Goal: Task Accomplishment & Management: Use online tool/utility

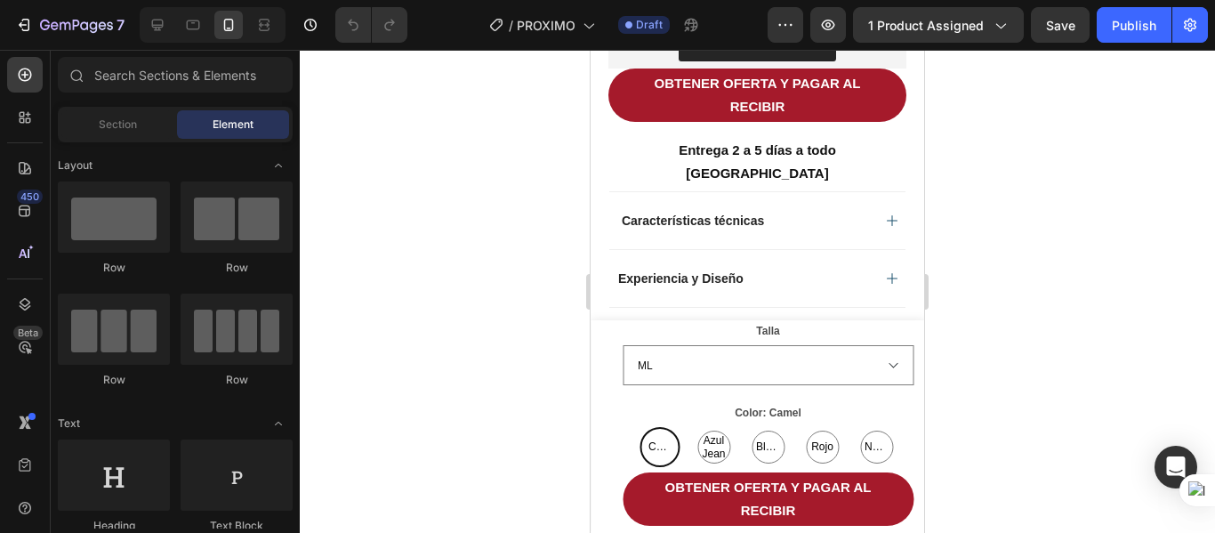
scroll to position [1067, 0]
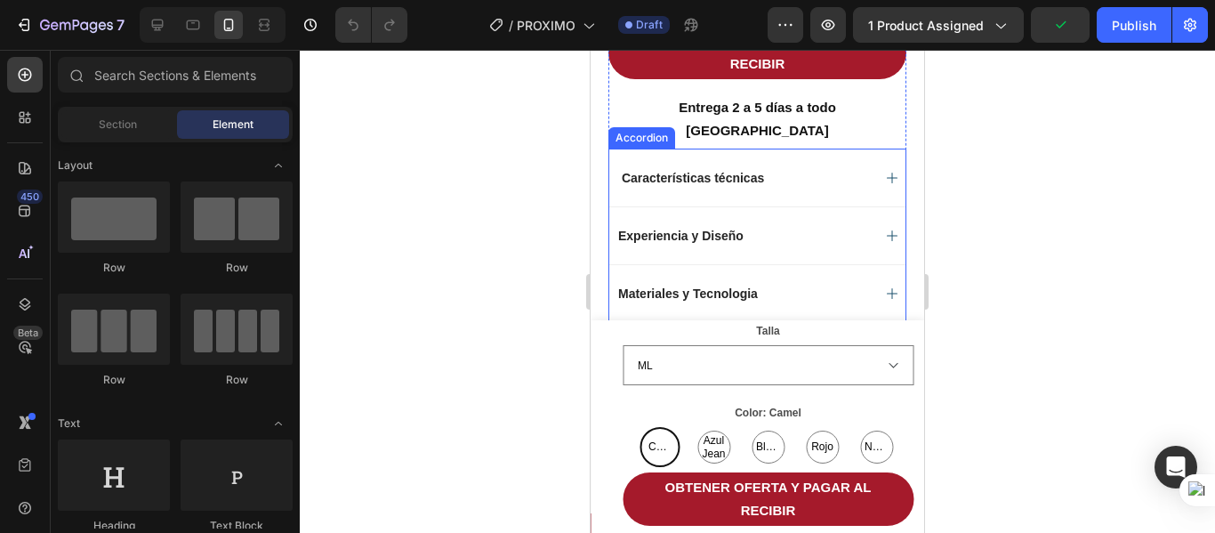
click at [885, 189] on div "Características técnicas" at bounding box center [757, 178] width 296 height 58
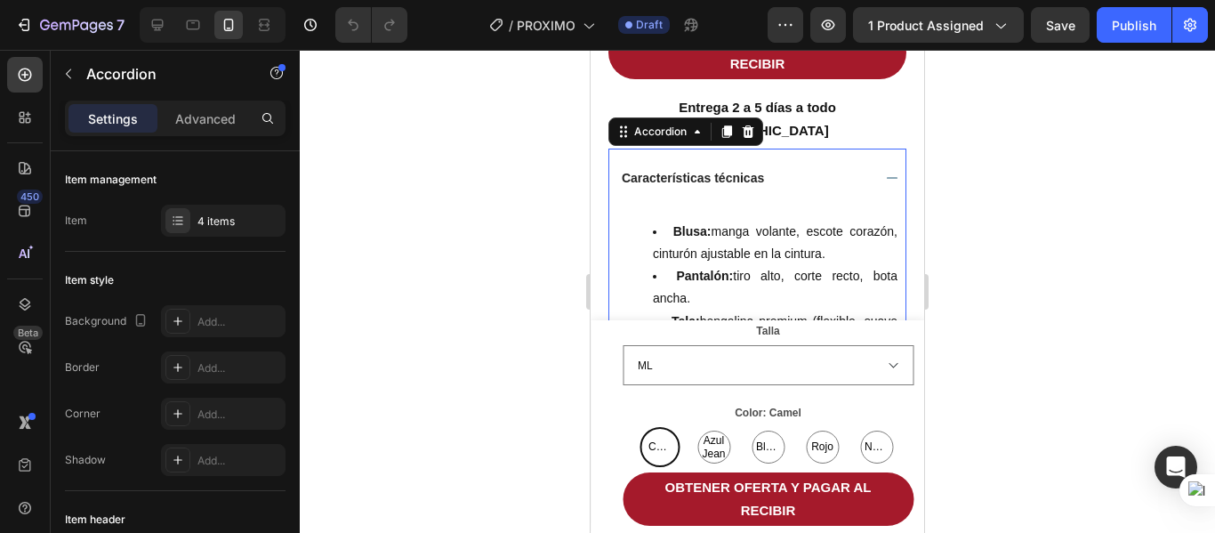
click at [884, 189] on div "Características técnicas" at bounding box center [757, 178] width 296 height 58
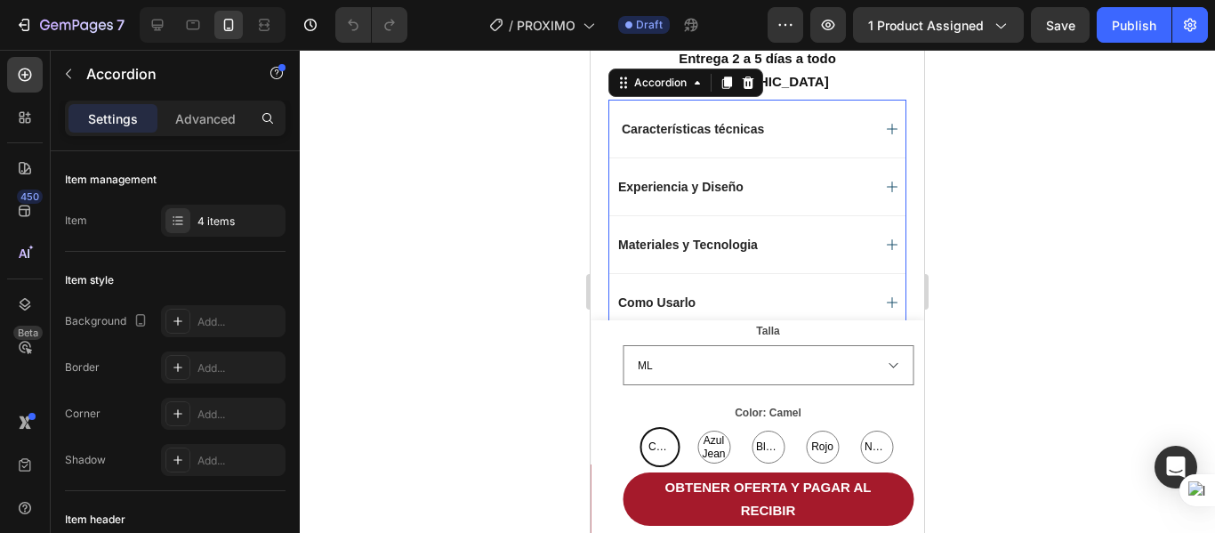
scroll to position [1156, 0]
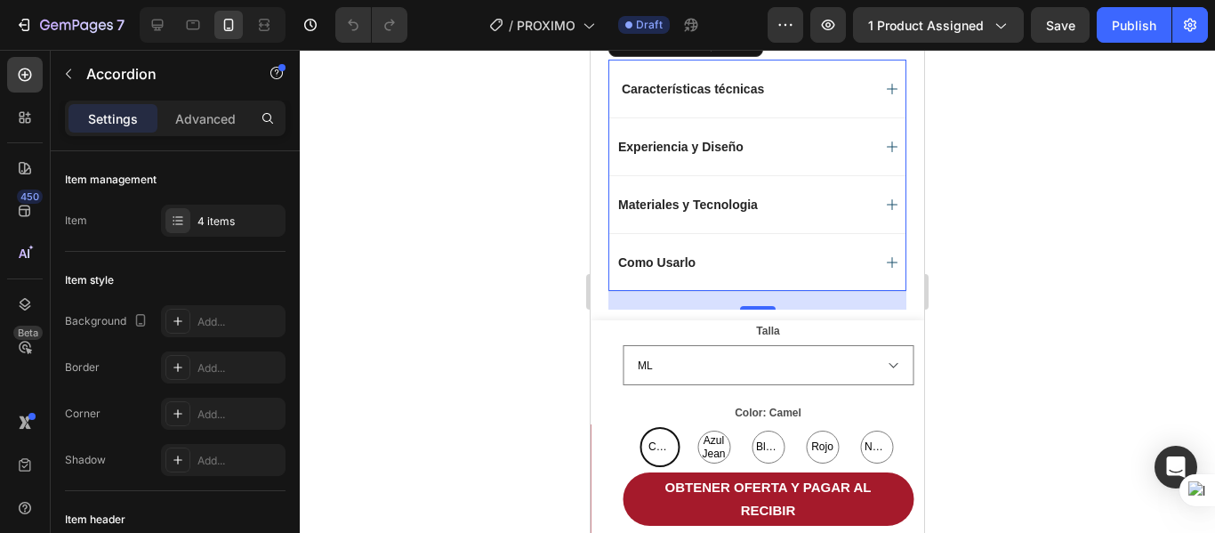
click at [866, 173] on div "Experiencia y Diseño" at bounding box center [757, 146] width 296 height 58
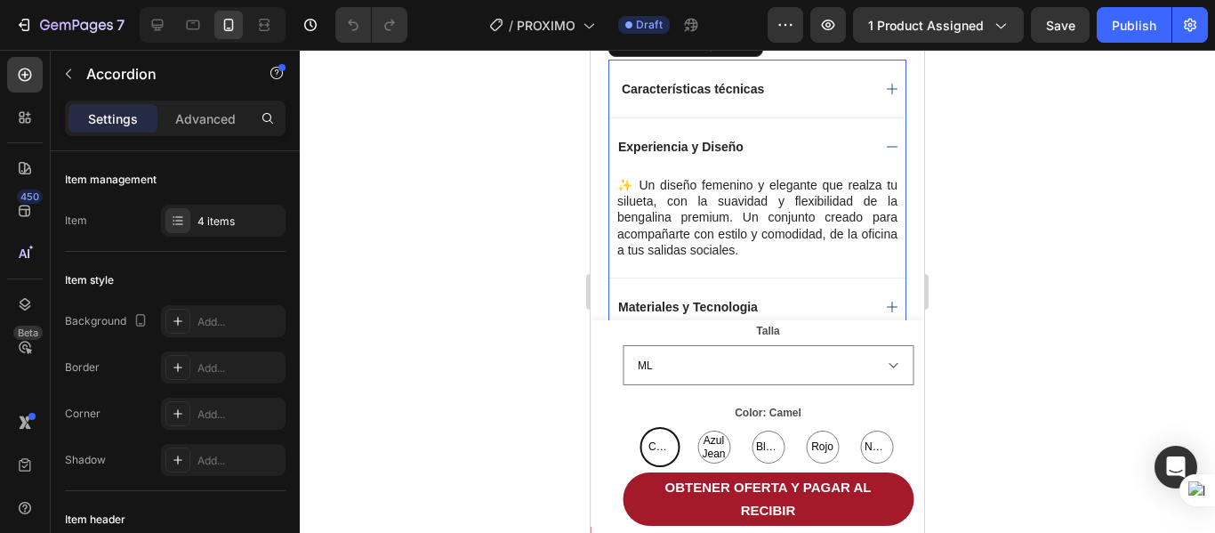
click at [866, 173] on div "Experiencia y Diseño" at bounding box center [757, 146] width 296 height 58
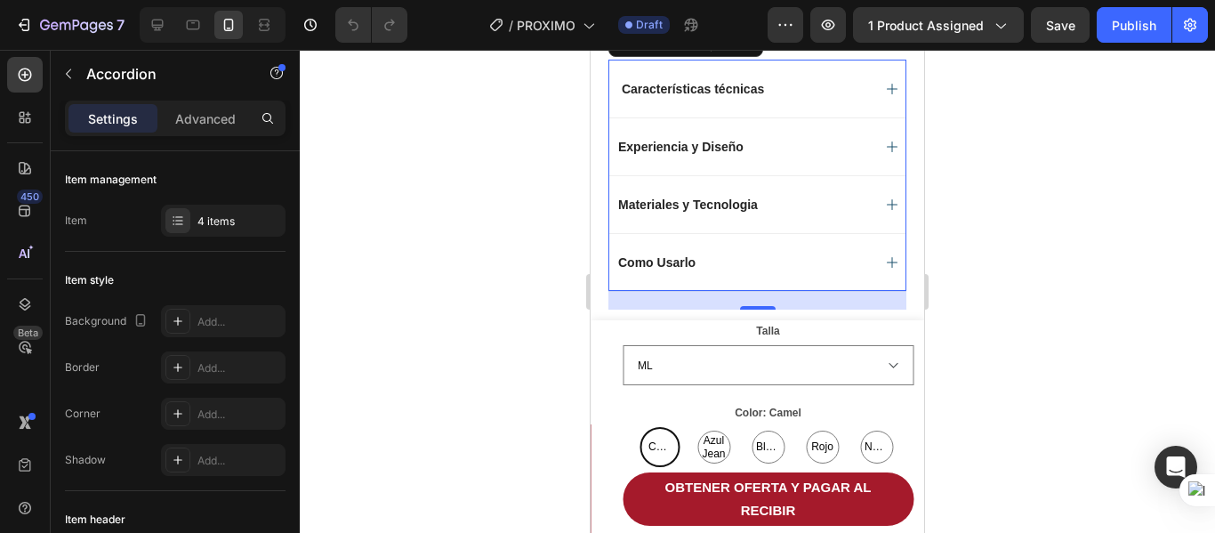
click at [864, 231] on div "Materiales y Tecnologia" at bounding box center [757, 204] width 296 height 58
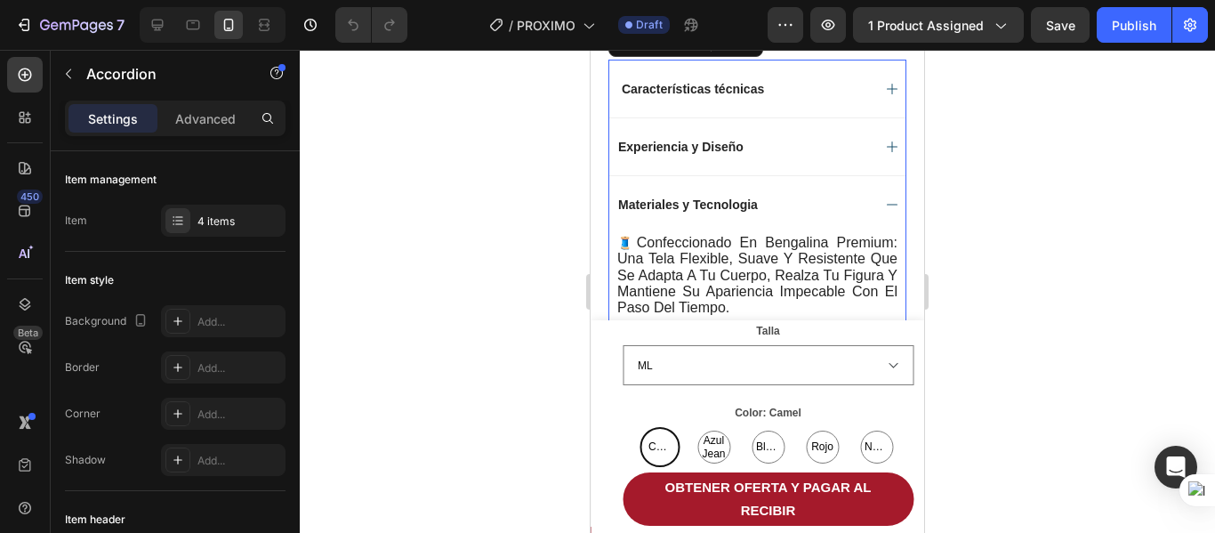
click at [885, 212] on icon at bounding box center [892, 204] width 14 height 14
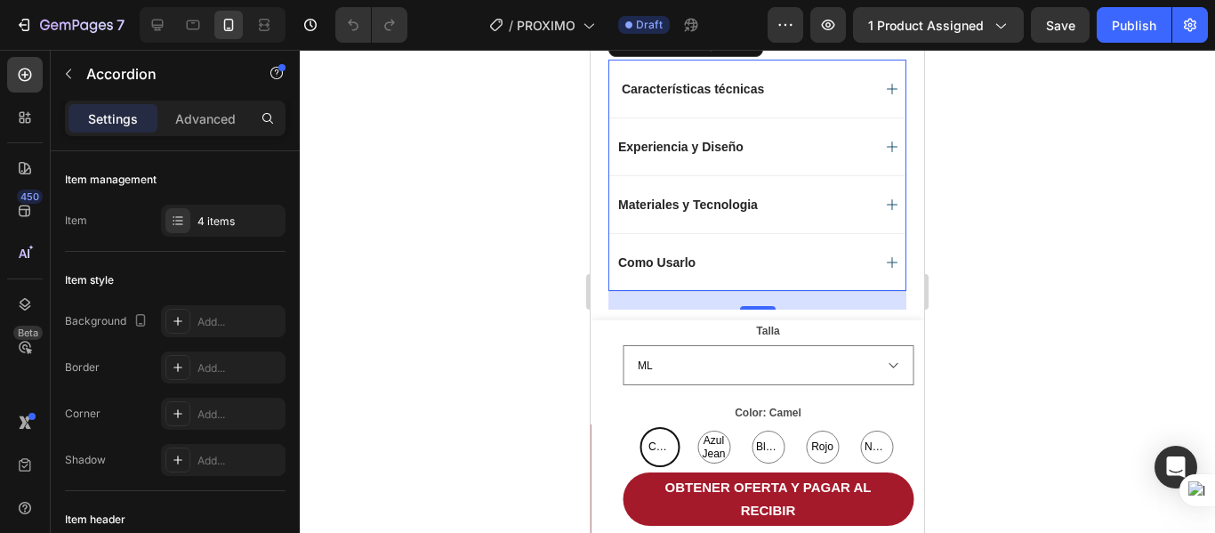
click at [878, 275] on div "Como Usarlo" at bounding box center [757, 262] width 296 height 58
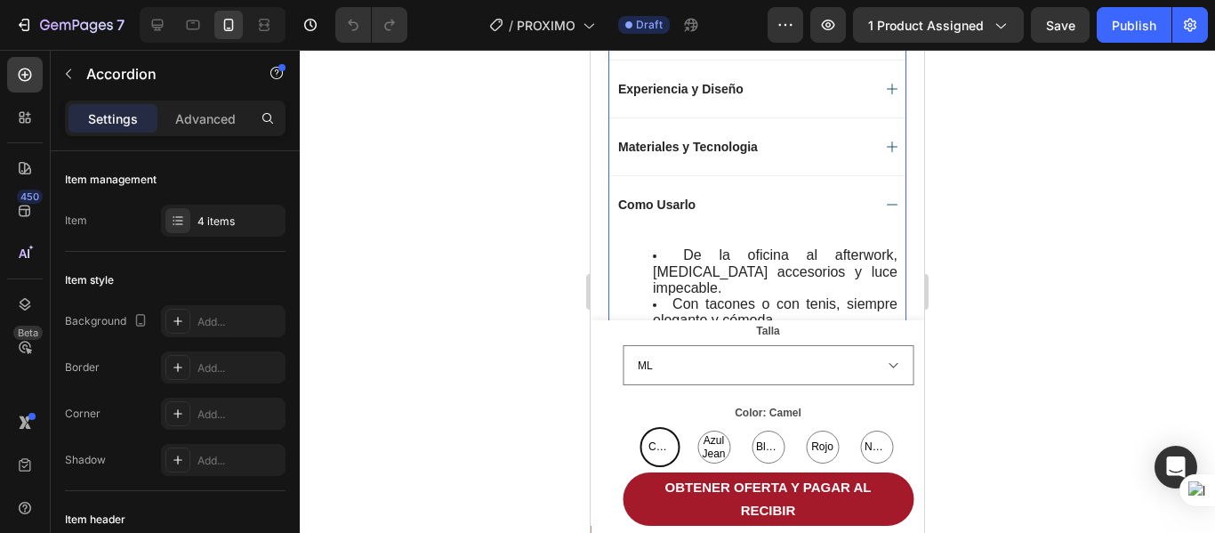
scroll to position [1334, 0]
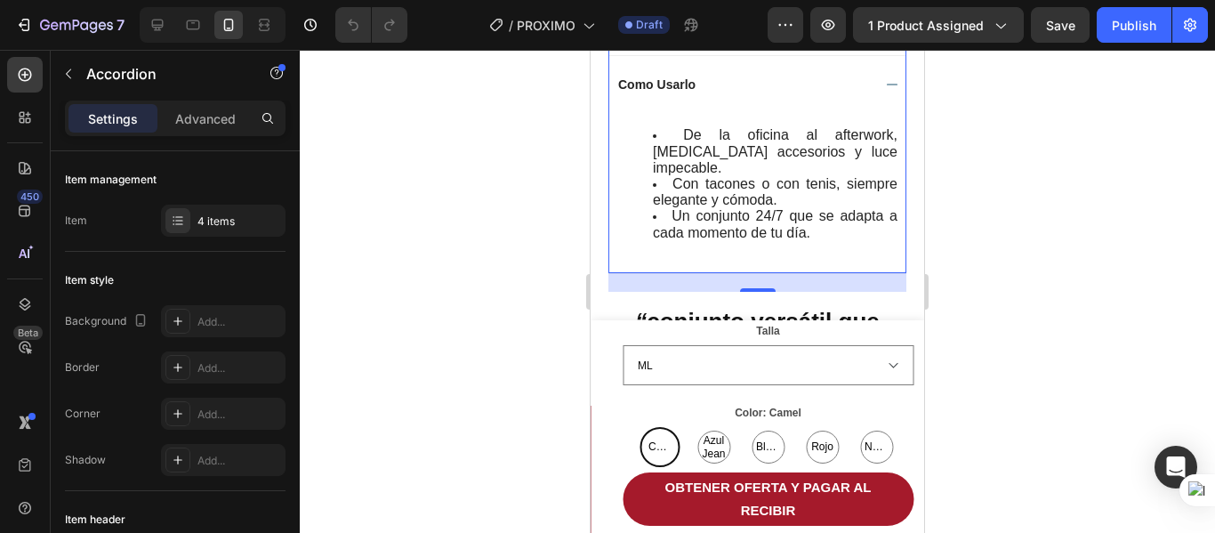
click at [885, 92] on icon at bounding box center [892, 84] width 14 height 14
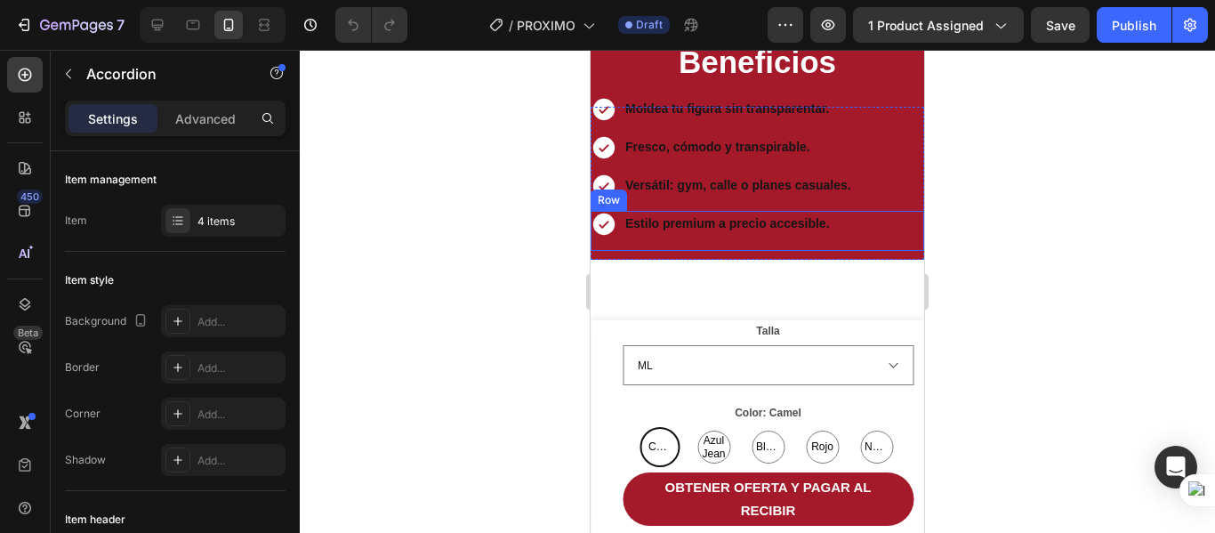
scroll to position [1512, 0]
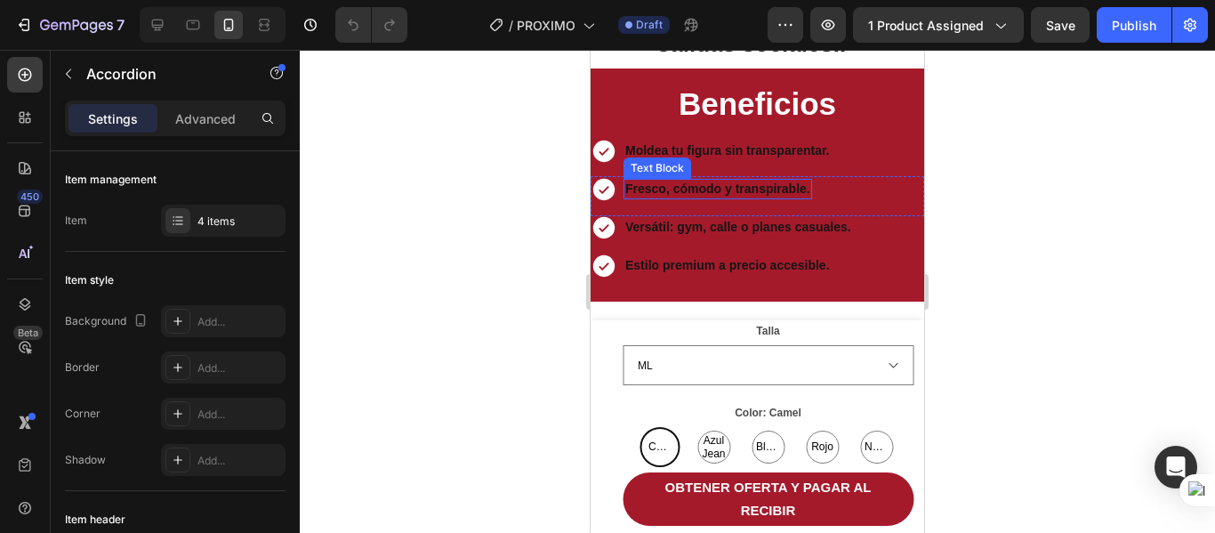
click at [684, 176] on div "Text Block" at bounding box center [657, 168] width 60 height 16
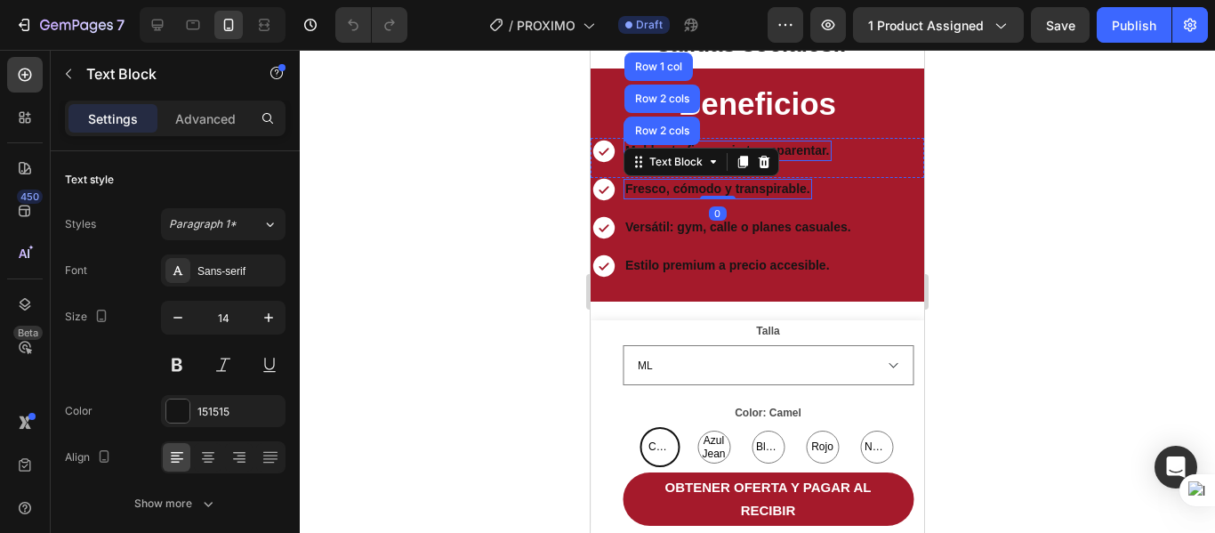
click at [796, 157] on strong "Moldea tu figura sin transparentar." at bounding box center [727, 150] width 205 height 14
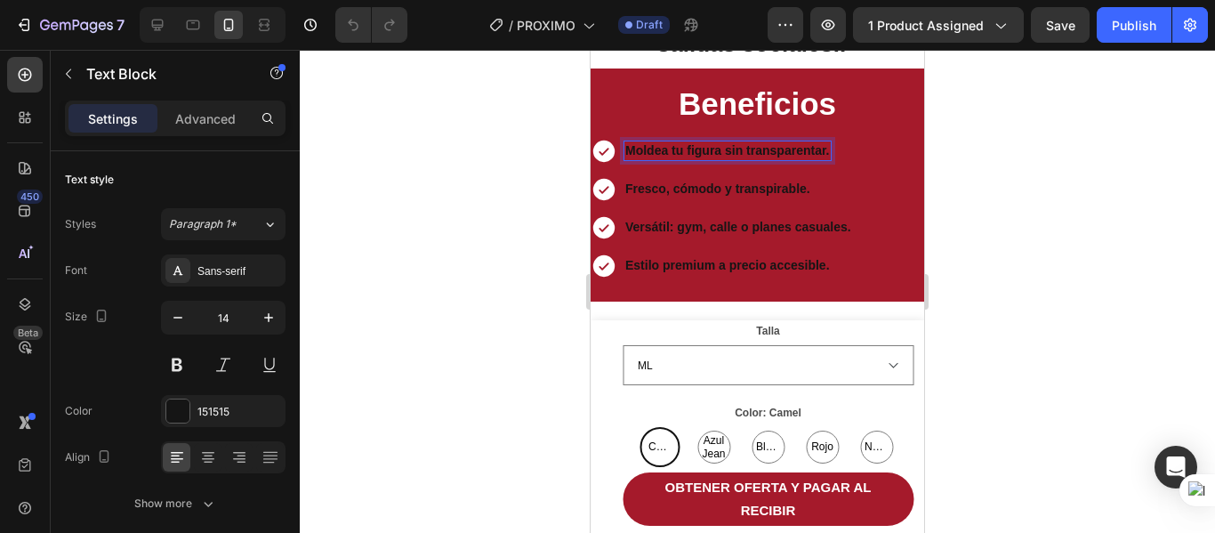
click at [828, 157] on strong "Moldea tu figura sin transparentar." at bounding box center [727, 150] width 205 height 14
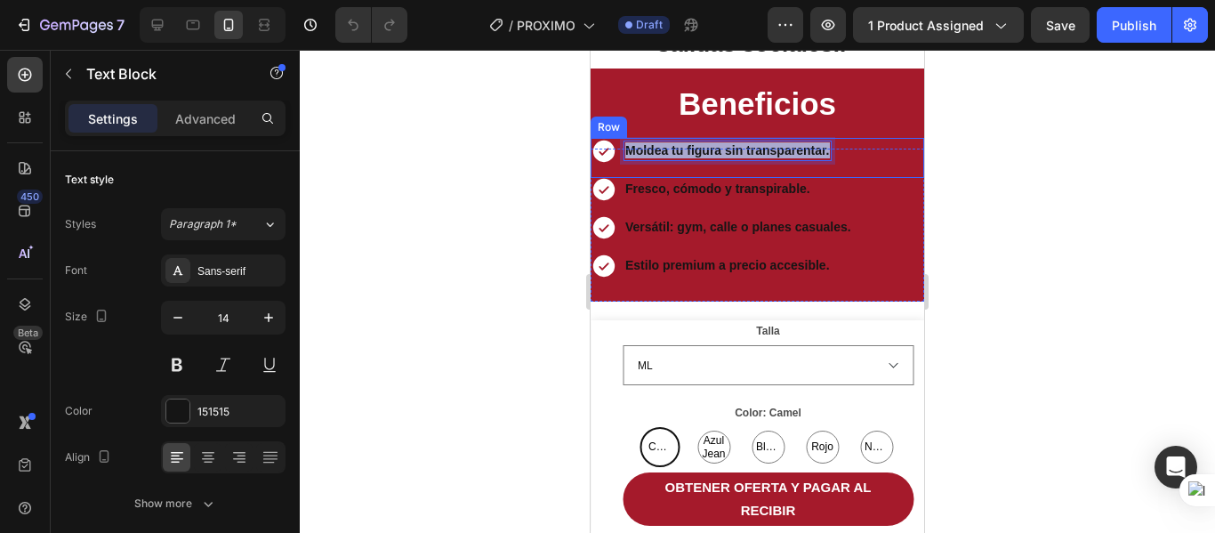
drag, startPoint x: 828, startPoint y: 173, endPoint x: 617, endPoint y: 179, distance: 210.9
click at [617, 178] on div "Icon Moldea tu figura sin transparentar. Text Block 0 Row" at bounding box center [758, 158] width 334 height 40
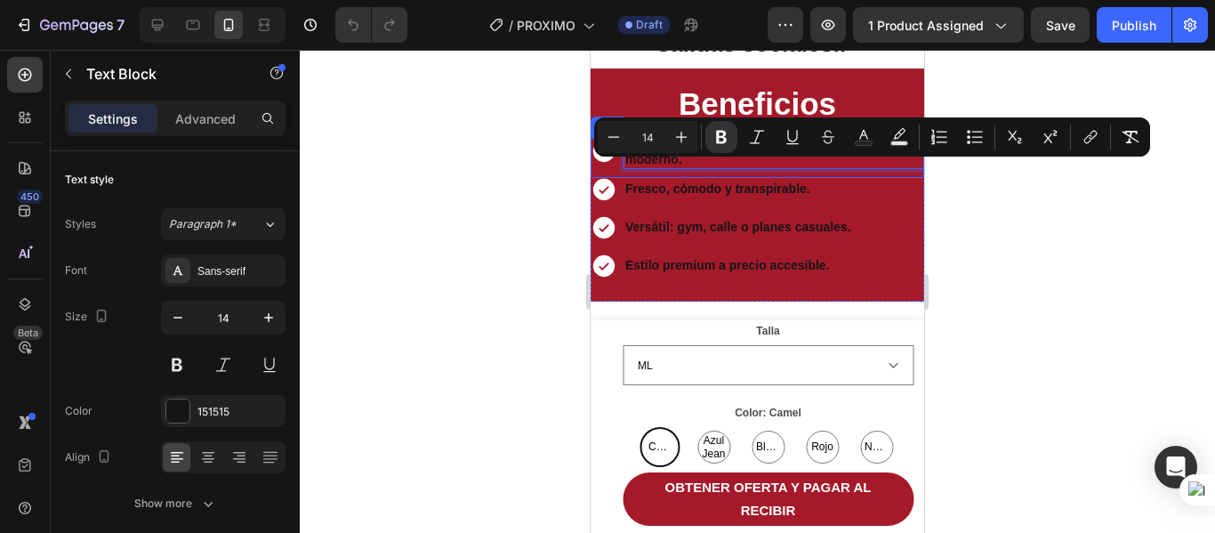
scroll to position [1504, 0]
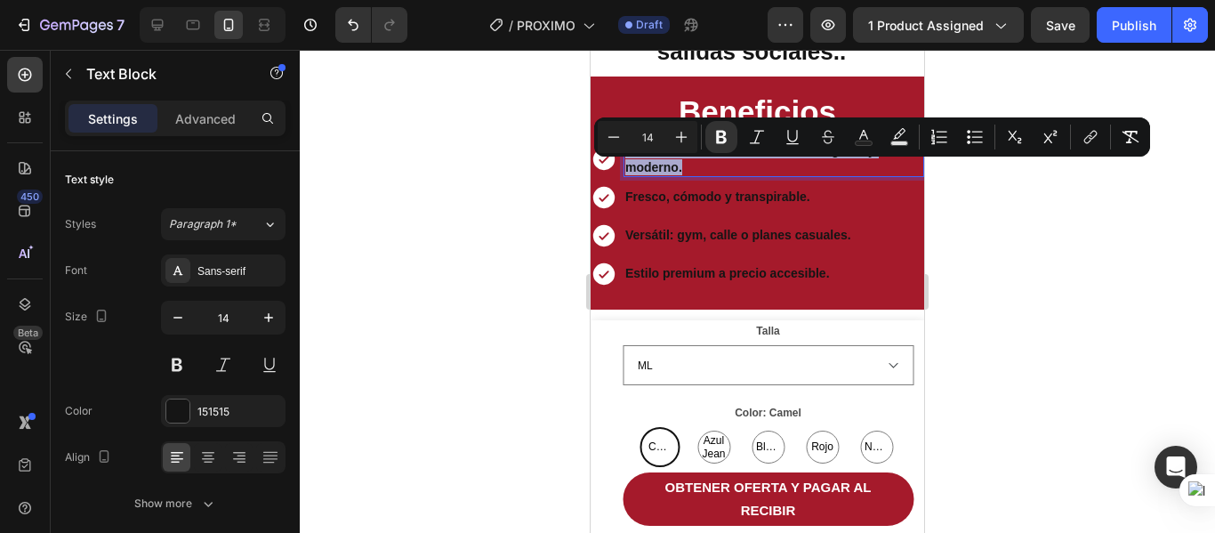
drag, startPoint x: 691, startPoint y: 184, endPoint x: 625, endPoint y: 165, distance: 68.4
click at [625, 165] on p "Realza tu silueta con un diseño elegante y moderno." at bounding box center [773, 158] width 297 height 32
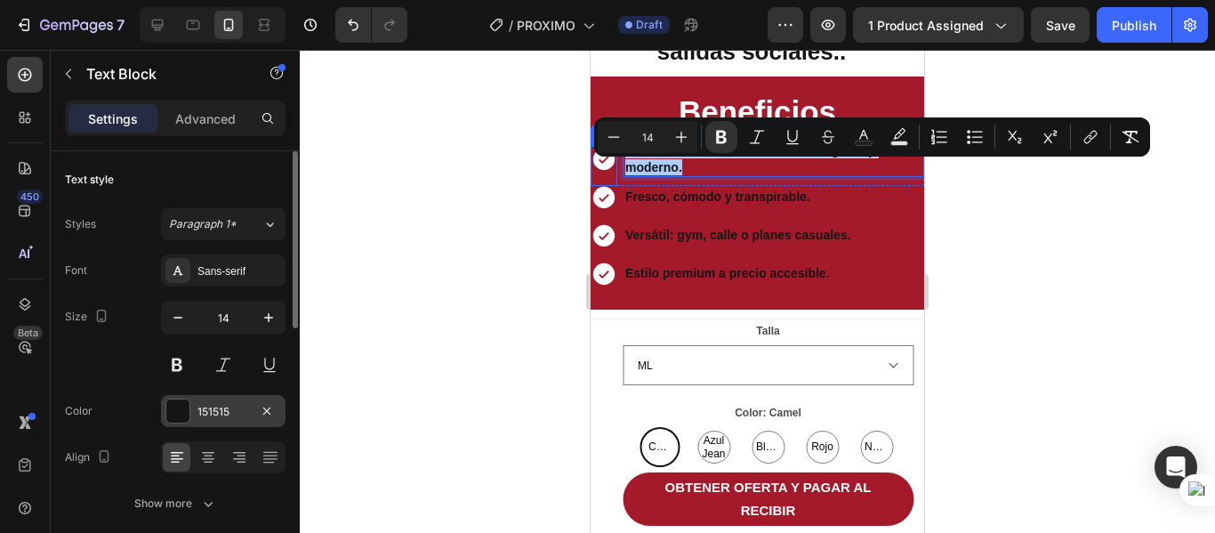
click at [181, 417] on div at bounding box center [177, 410] width 23 height 23
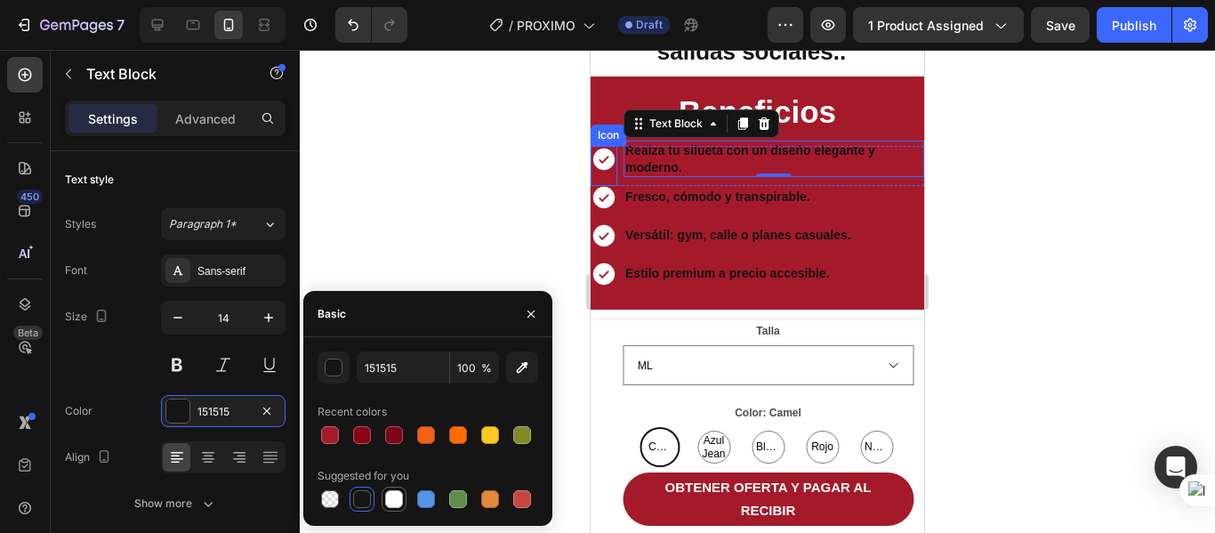
click at [392, 500] on div at bounding box center [394, 499] width 18 height 18
type input "FFFFFF"
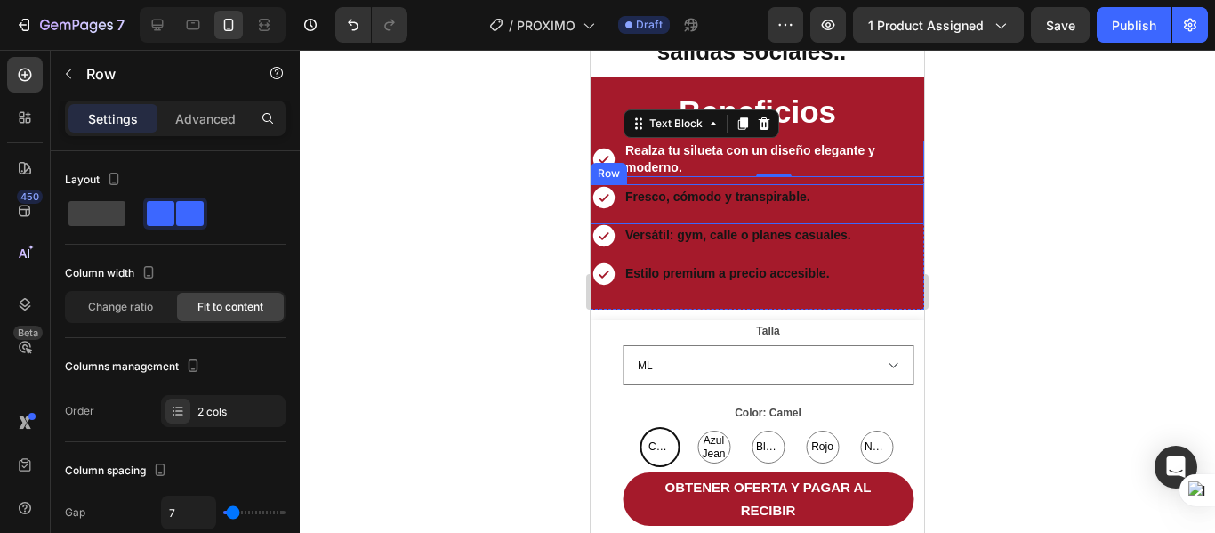
click at [827, 215] on div "Icon Fresco, cómodo y transpirable. Text Block Row" at bounding box center [758, 204] width 334 height 40
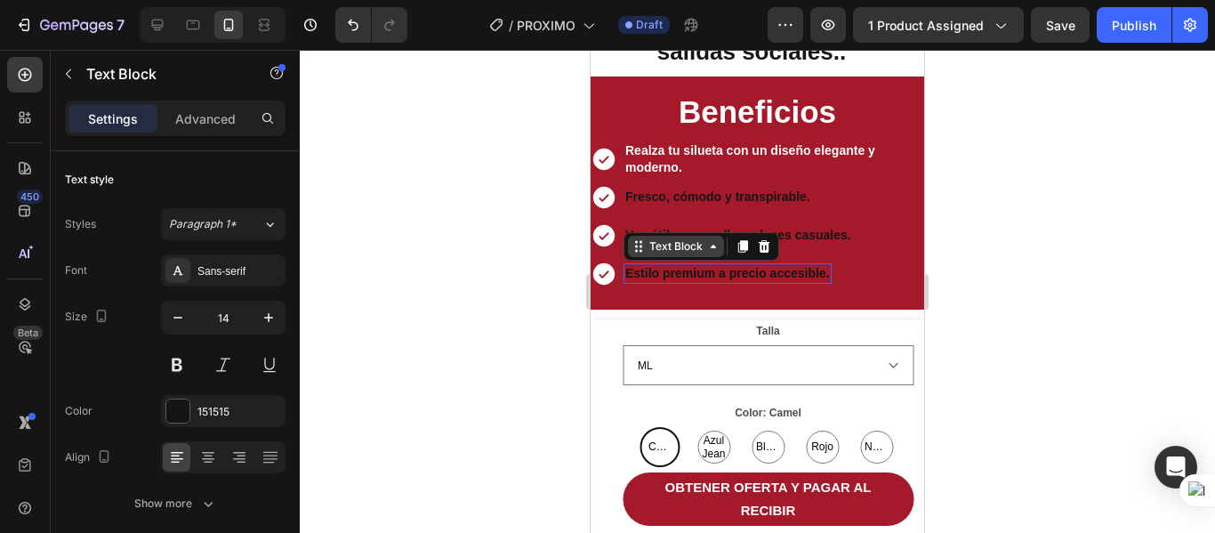
click at [660, 254] on div "Text Block" at bounding box center [676, 246] width 60 height 16
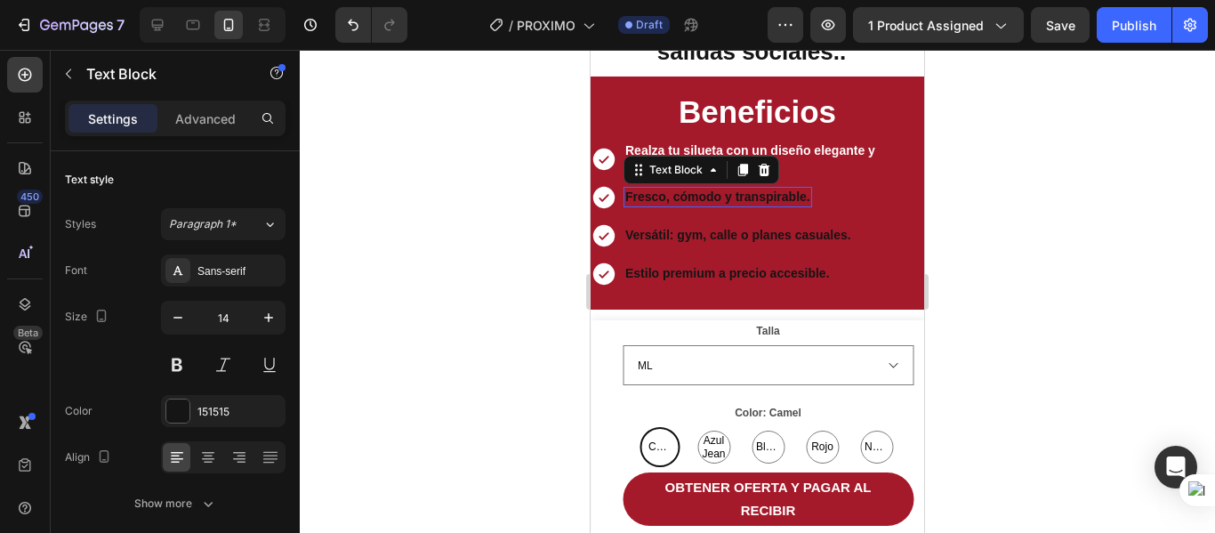
click at [756, 204] on strong "Fresco, cómodo y transpirable." at bounding box center [717, 196] width 185 height 14
click at [808, 204] on strong "Fresco, cómodo y transpirable." at bounding box center [717, 196] width 185 height 14
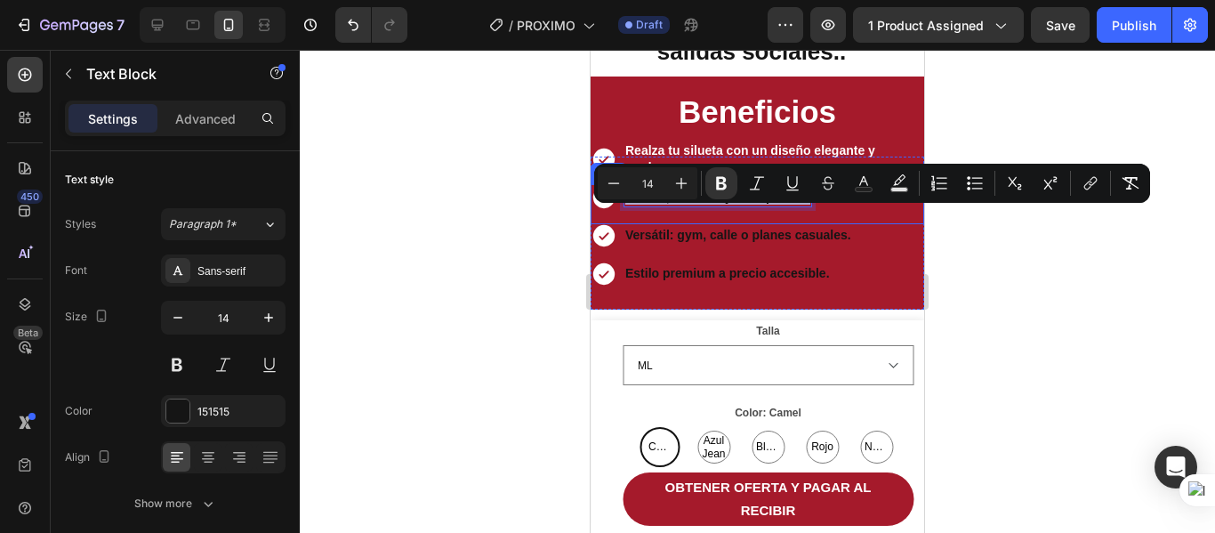
drag, startPoint x: 808, startPoint y: 216, endPoint x: 620, endPoint y: 210, distance: 188.7
click at [620, 210] on div "Icon Fresco, cómodo y transpirable. Text Block 0 Row" at bounding box center [758, 204] width 334 height 40
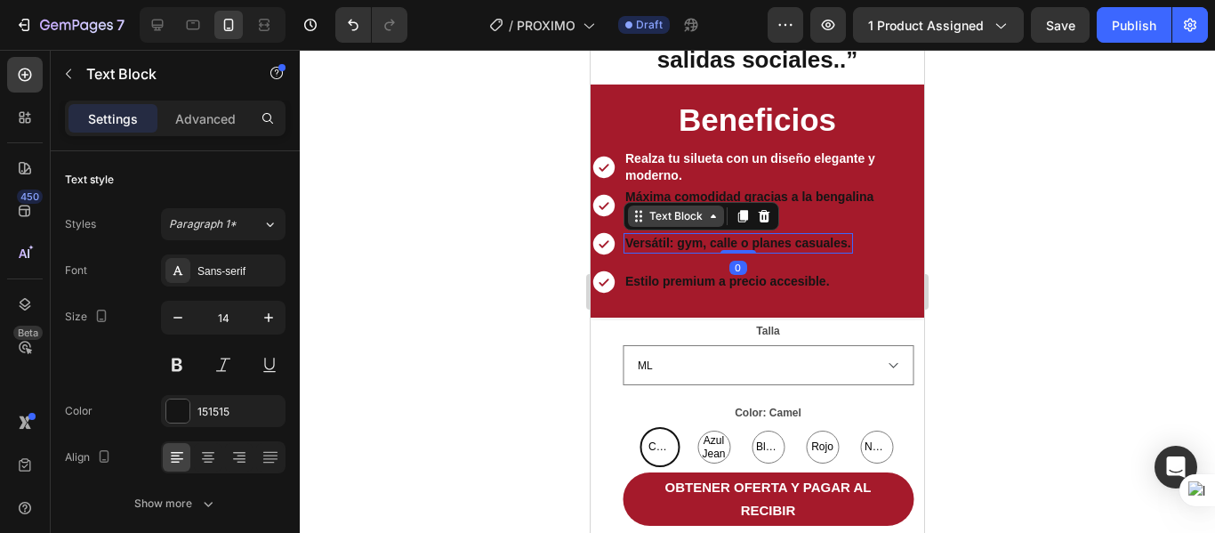
scroll to position [1493, 0]
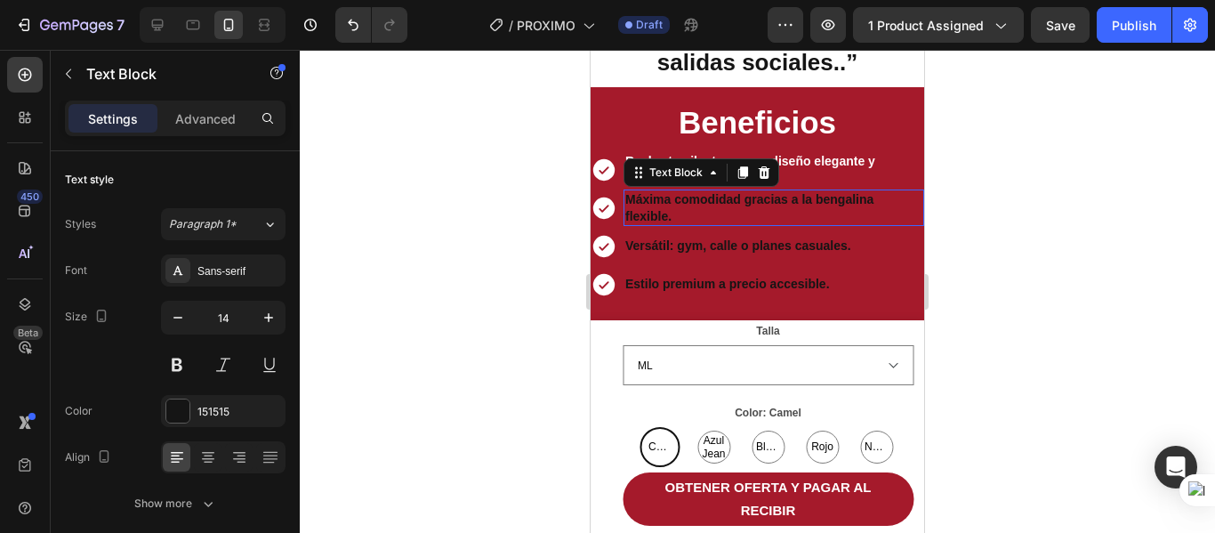
click at [811, 222] on strong "Máxima comodidad gracias a la bengalina flexible." at bounding box center [749, 207] width 248 height 30
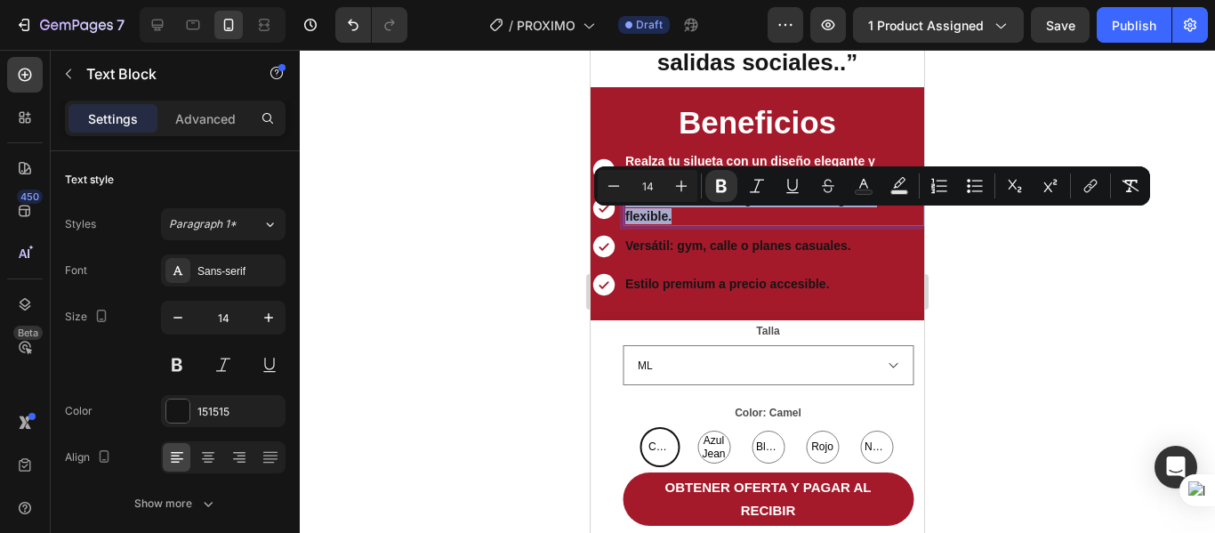
drag, startPoint x: 679, startPoint y: 236, endPoint x: 628, endPoint y: 225, distance: 51.8
click at [174, 413] on div at bounding box center [177, 410] width 23 height 23
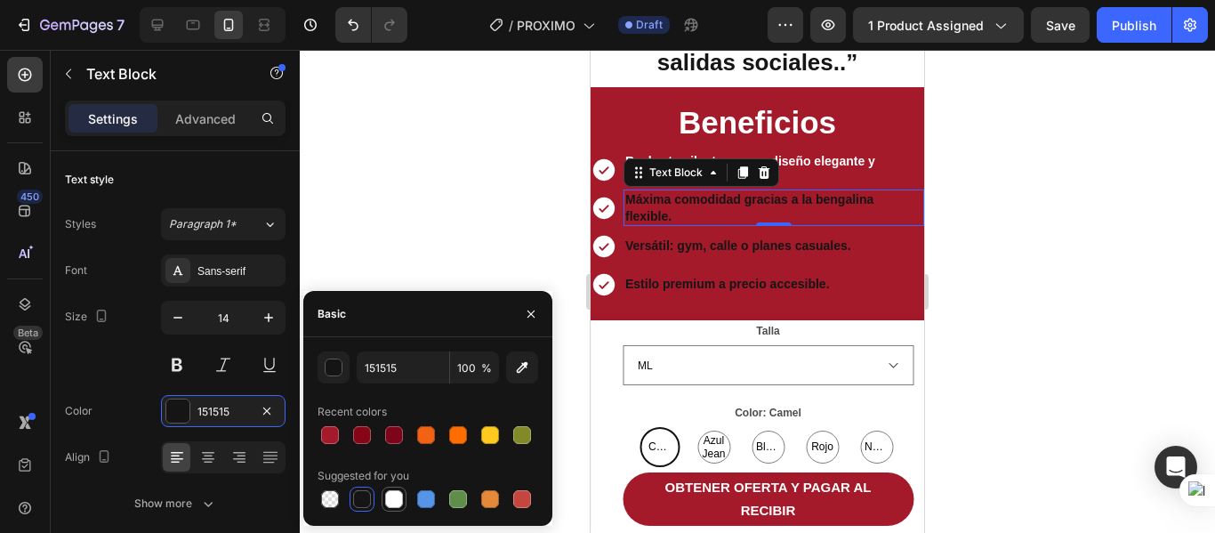
click at [384, 502] on div at bounding box center [393, 498] width 21 height 21
type input "FFFFFF"
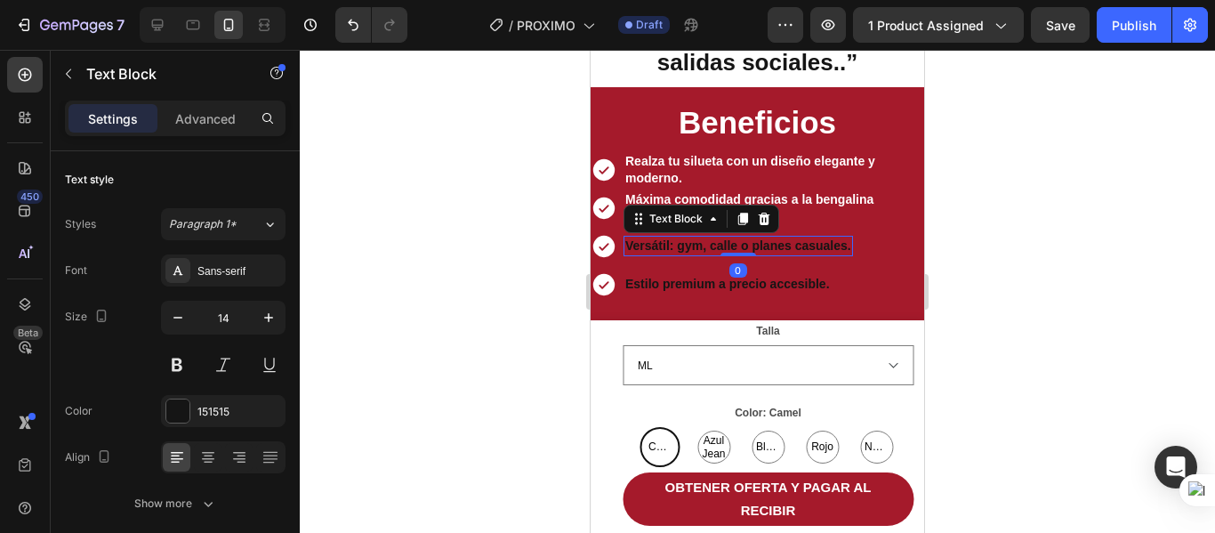
click at [710, 253] on strong "Versátil: gym, calle o planes casuales." at bounding box center [738, 245] width 226 height 14
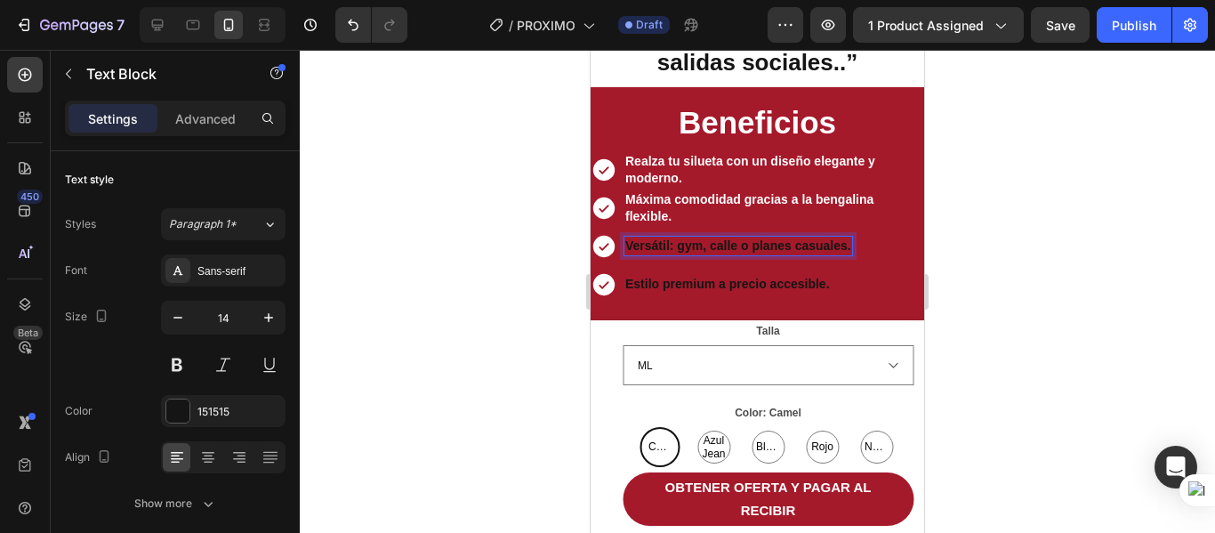
click at [849, 253] on strong "Versátil: gym, calle o planes casuales." at bounding box center [738, 245] width 226 height 14
drag, startPoint x: 849, startPoint y: 267, endPoint x: 624, endPoint y: 270, distance: 225.1
click at [624, 255] on div "Versátil: gym, calle o planes casuales." at bounding box center [737, 246] width 229 height 18
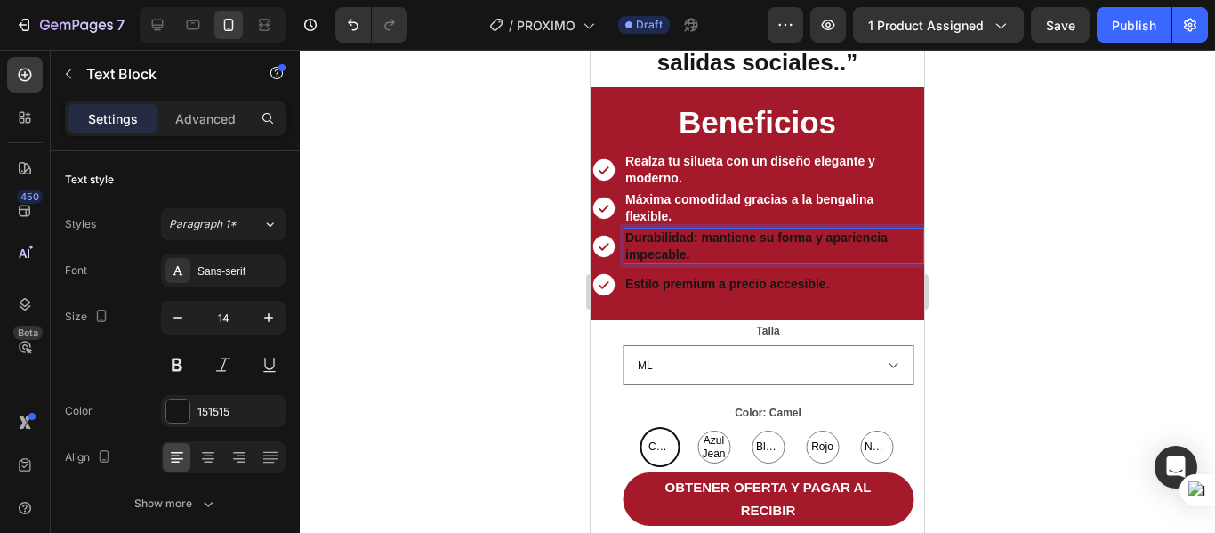
scroll to position [1485, 0]
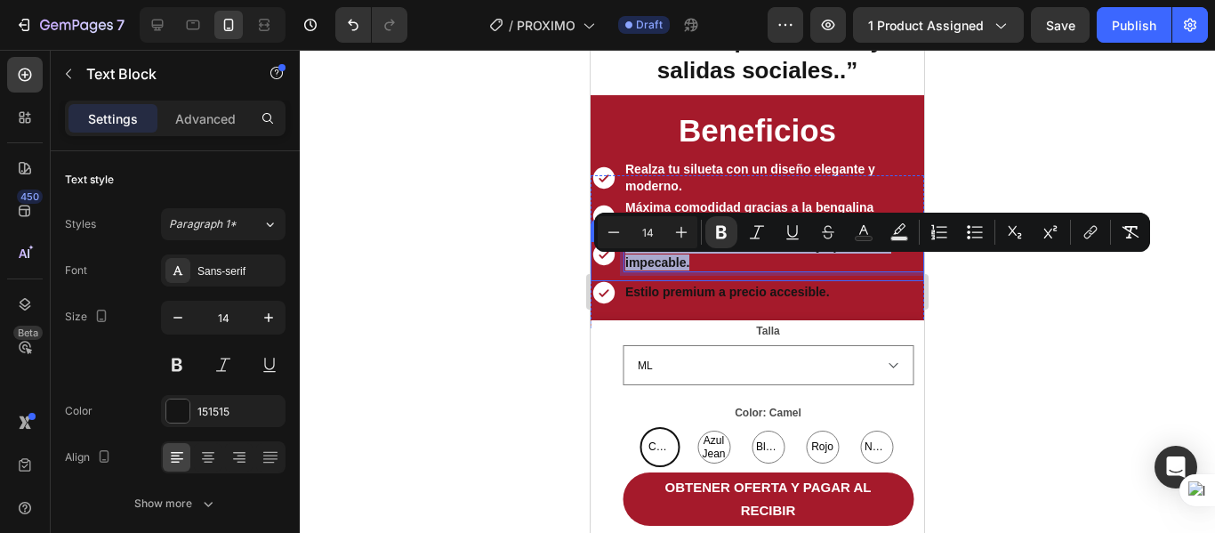
drag, startPoint x: 703, startPoint y: 284, endPoint x: 619, endPoint y: 266, distance: 85.5
click at [619, 266] on div "Icon Durabilidad: mantiene su forma y apariencia impecable. Text Block 0 Row" at bounding box center [758, 261] width 334 height 40
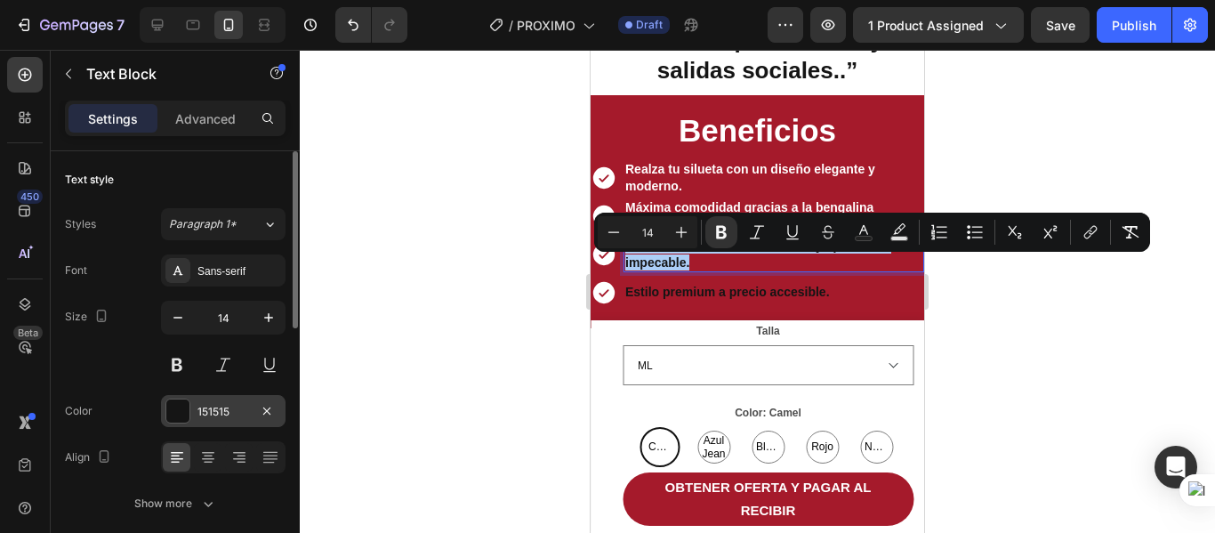
click at [176, 411] on div at bounding box center [177, 410] width 23 height 23
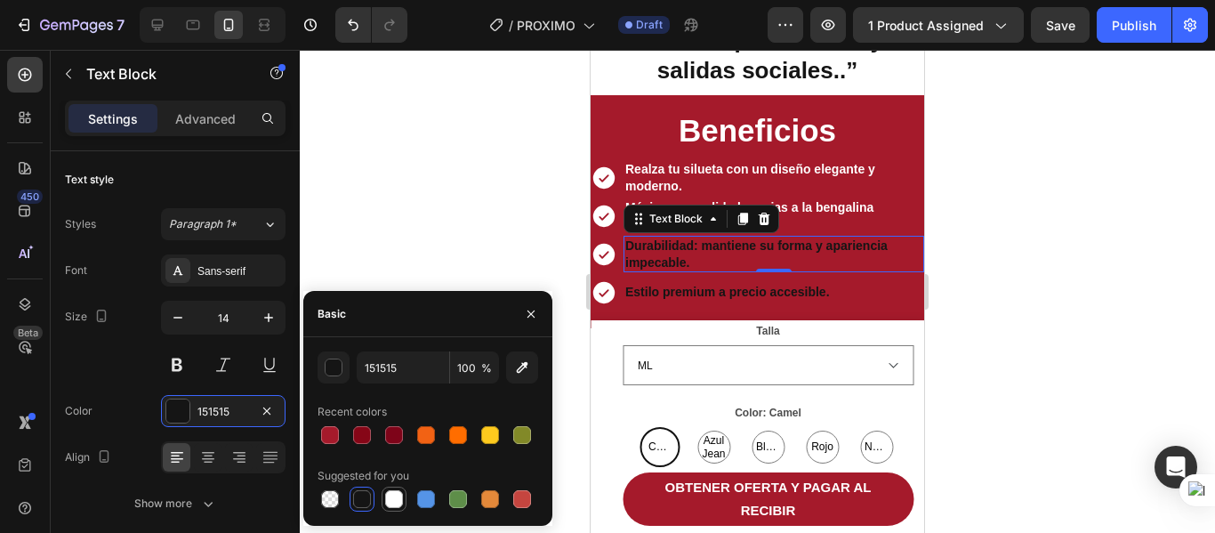
click at [391, 491] on div at bounding box center [394, 499] width 18 height 18
type input "FFFFFF"
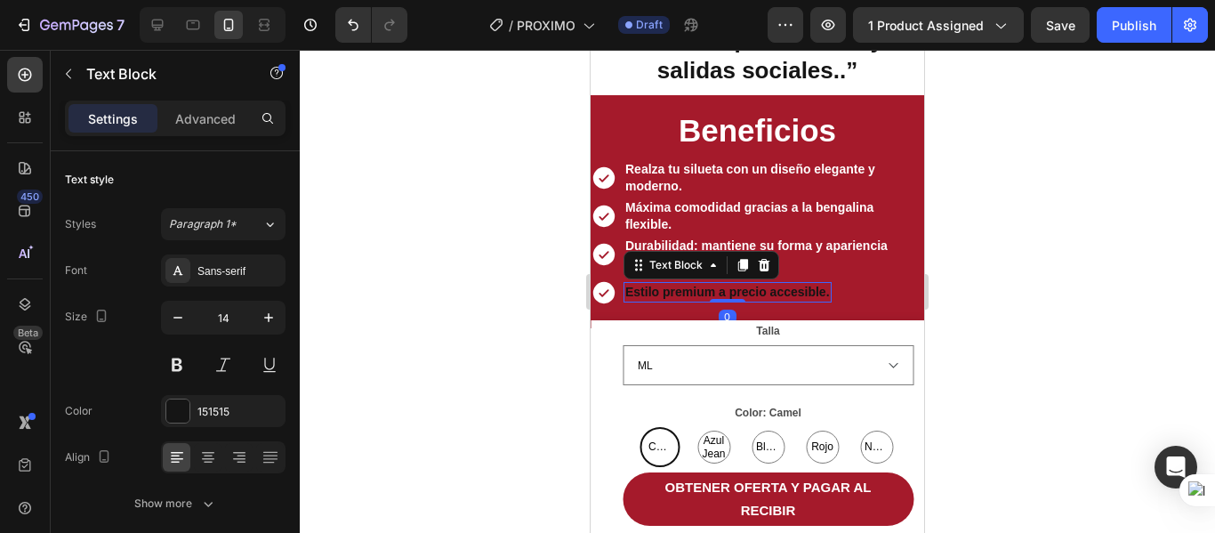
click at [828, 299] on strong "Estilo premium a precio accesible." at bounding box center [727, 292] width 205 height 14
click at [773, 299] on strong "Estilo premium a precio accesible." at bounding box center [727, 292] width 205 height 14
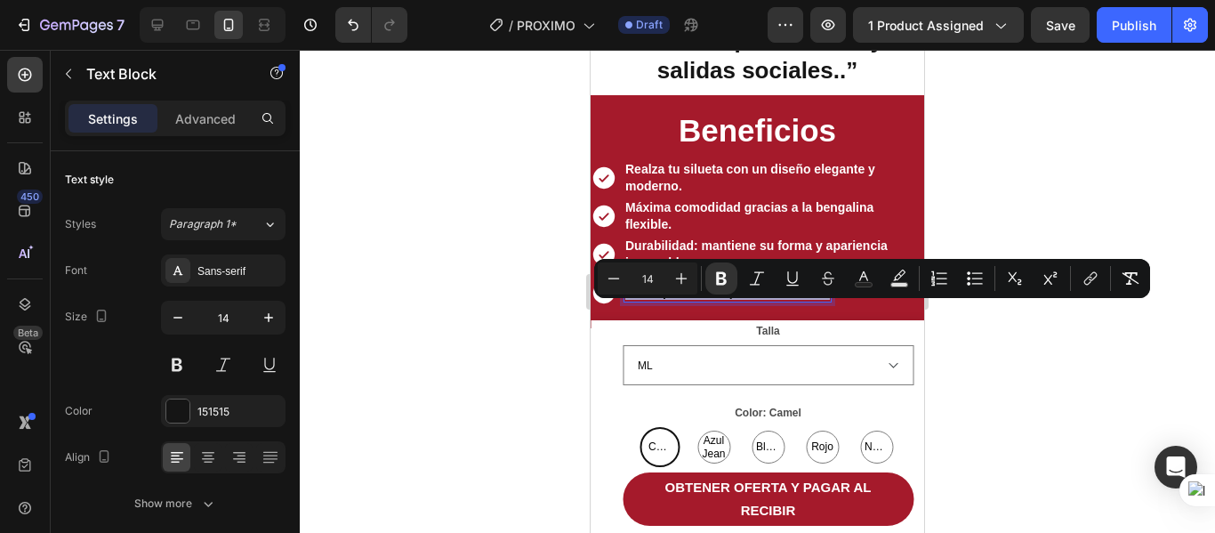
drag, startPoint x: 831, startPoint y: 312, endPoint x: 626, endPoint y: 307, distance: 204.6
click at [626, 302] on div "Estilo premium a precio accesible." at bounding box center [727, 293] width 208 height 18
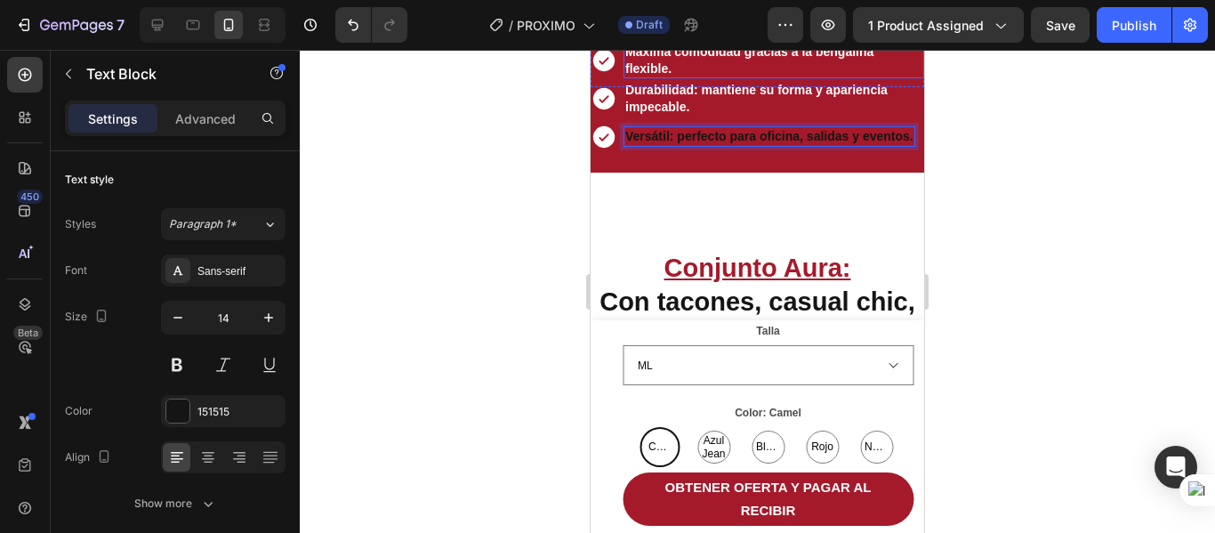
scroll to position [1655, 0]
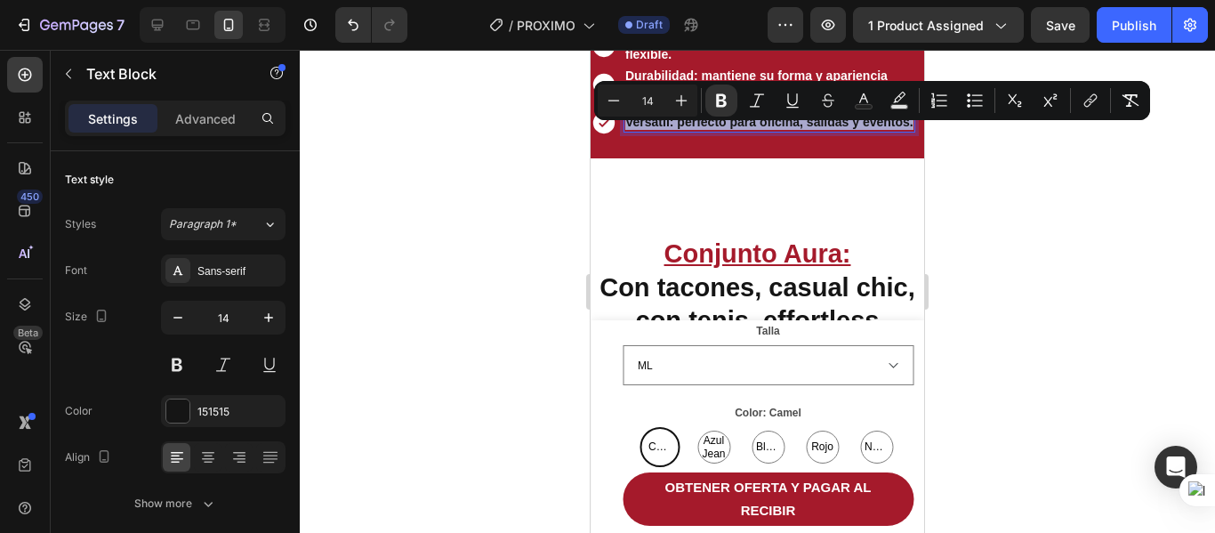
drag, startPoint x: 684, startPoint y: 149, endPoint x: 627, endPoint y: 136, distance: 58.3
click at [627, 130] on p "Versátil: perfecto para oficina, salidas y eventos." at bounding box center [769, 122] width 288 height 16
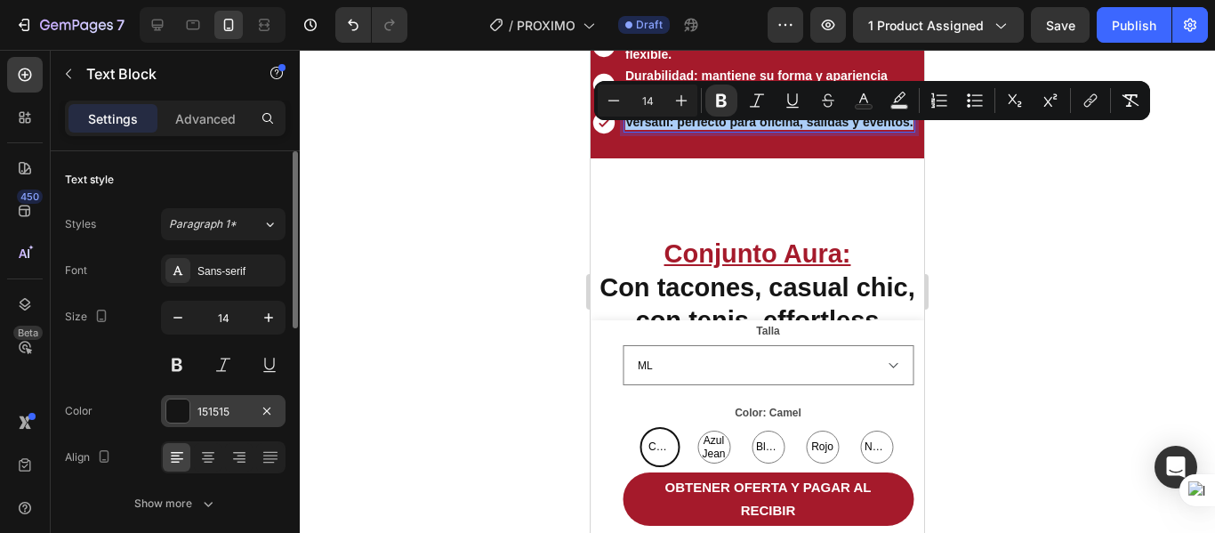
click at [174, 405] on div at bounding box center [177, 410] width 23 height 23
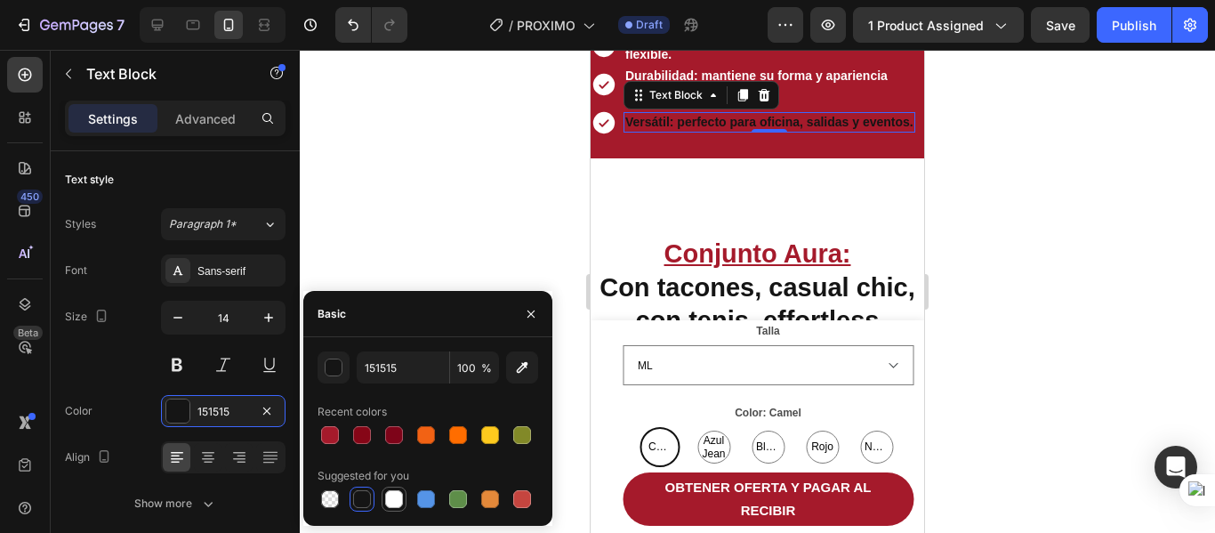
click at [391, 495] on div at bounding box center [394, 499] width 18 height 18
type input "FFFFFF"
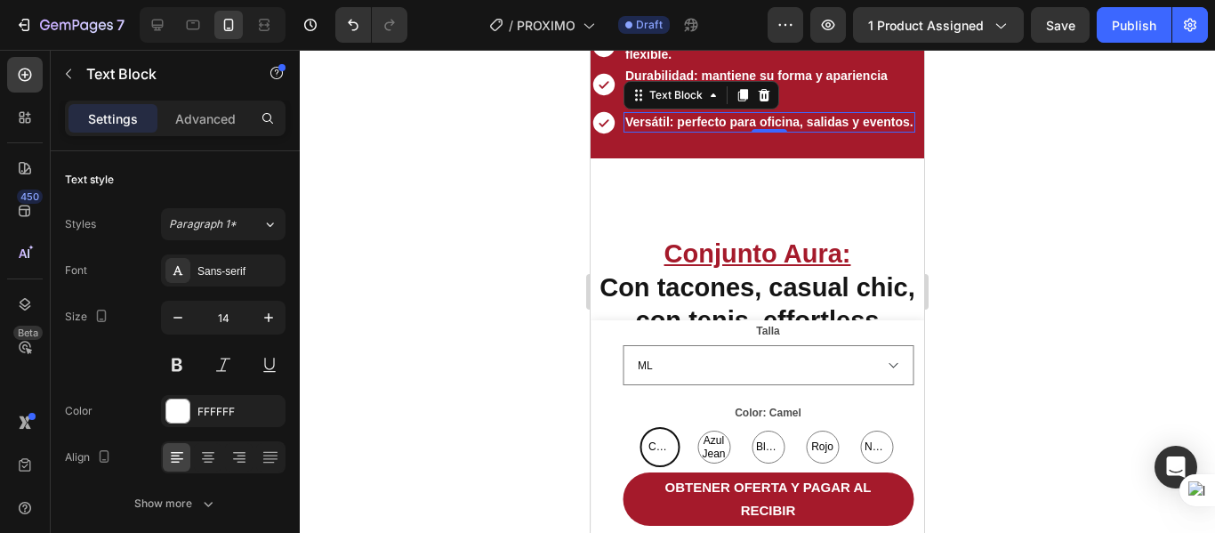
click at [1214, 206] on div at bounding box center [1214, 266] width 1 height 533
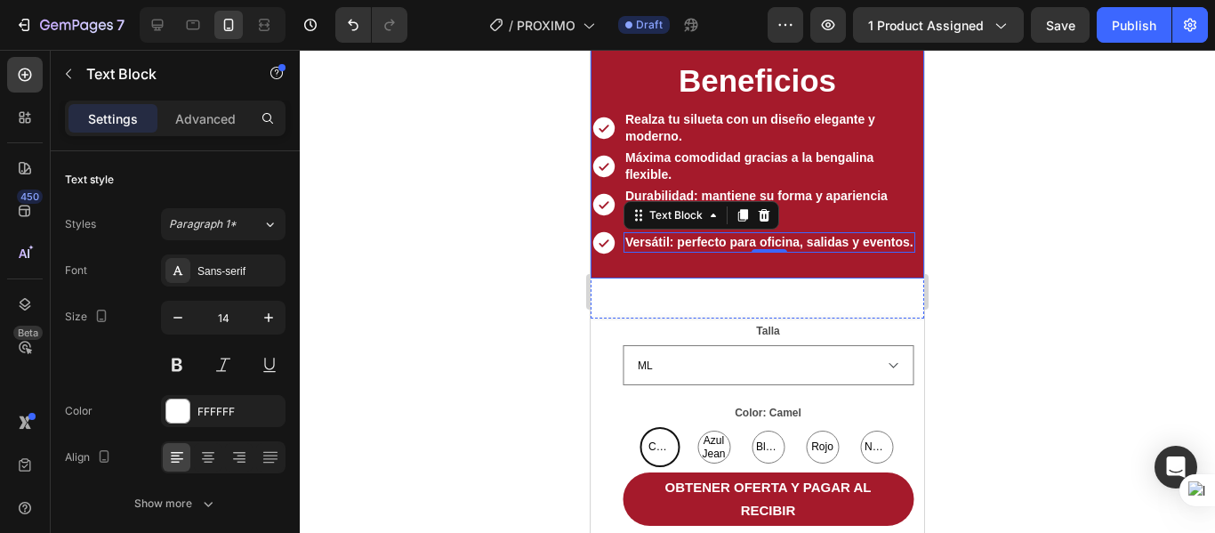
scroll to position [1566, 0]
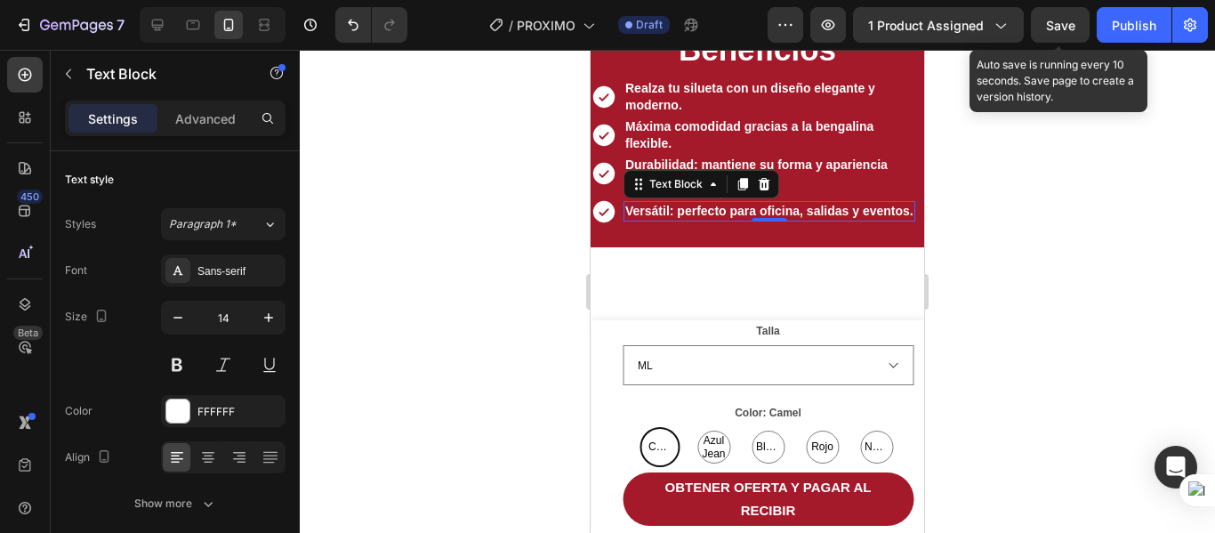
drag, startPoint x: 1058, startPoint y: 23, endPoint x: 1013, endPoint y: 62, distance: 59.9
click at [1057, 23] on span "Save" at bounding box center [1060, 25] width 29 height 15
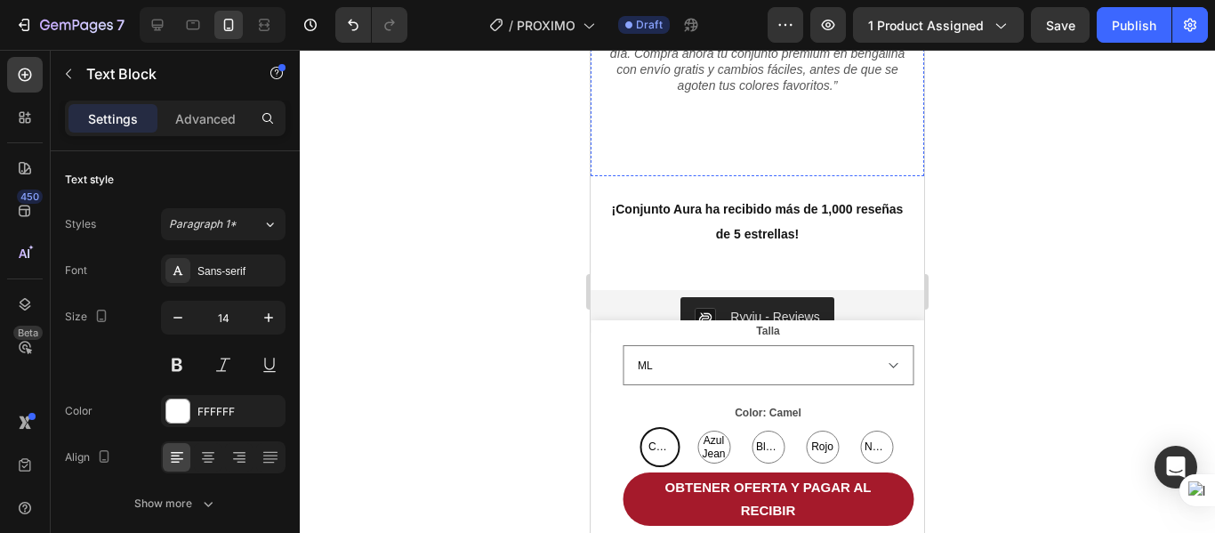
scroll to position [2634, 0]
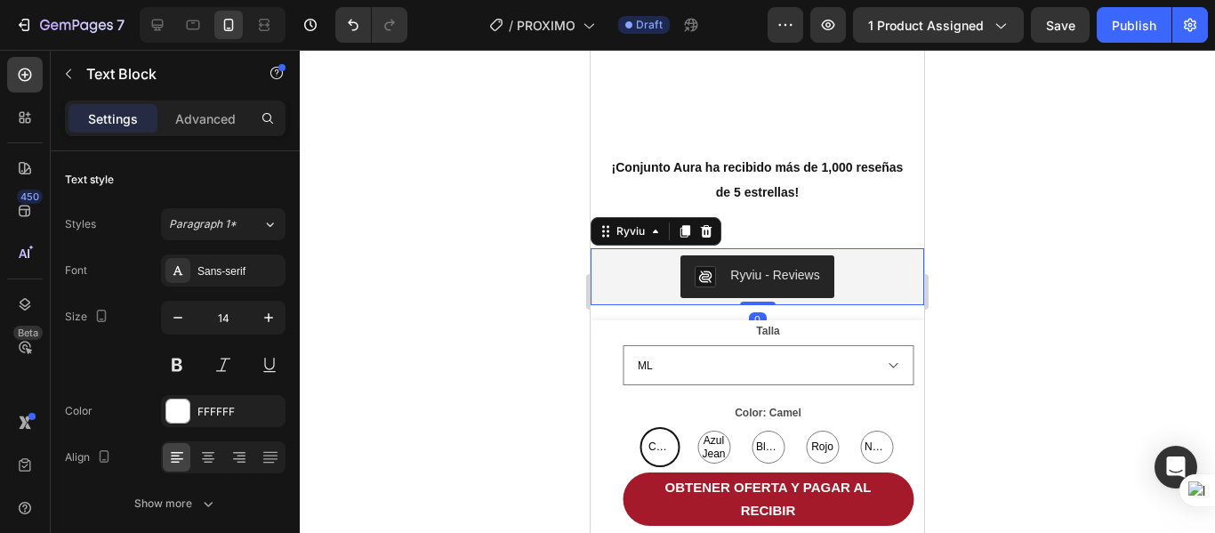
click at [695, 266] on img "Ryviu - Reviews" at bounding box center [705, 276] width 21 height 21
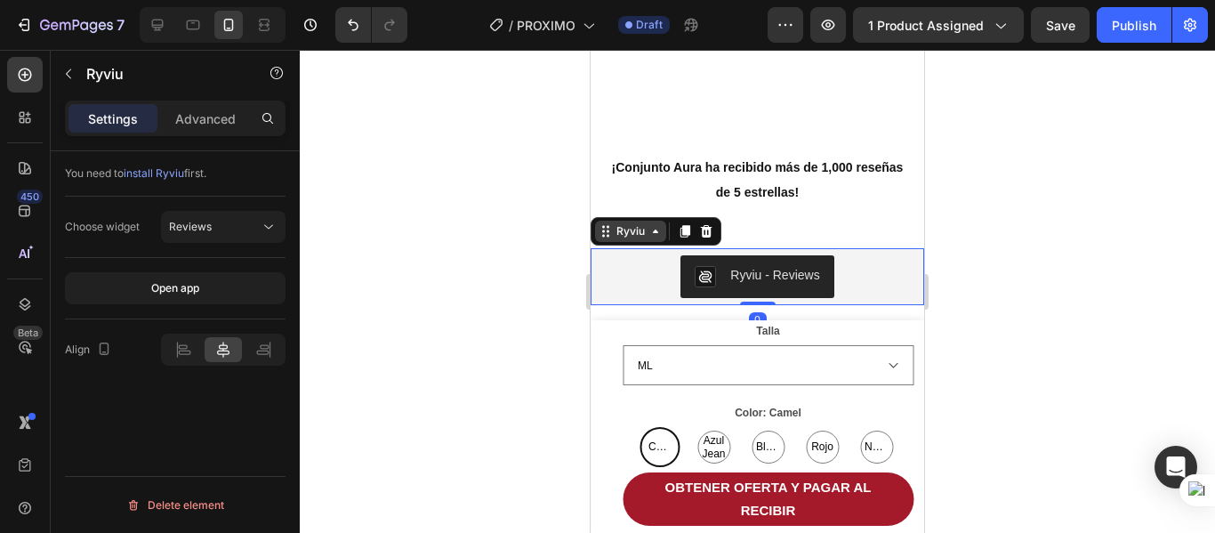
click at [643, 223] on div "Ryviu" at bounding box center [631, 231] width 36 height 16
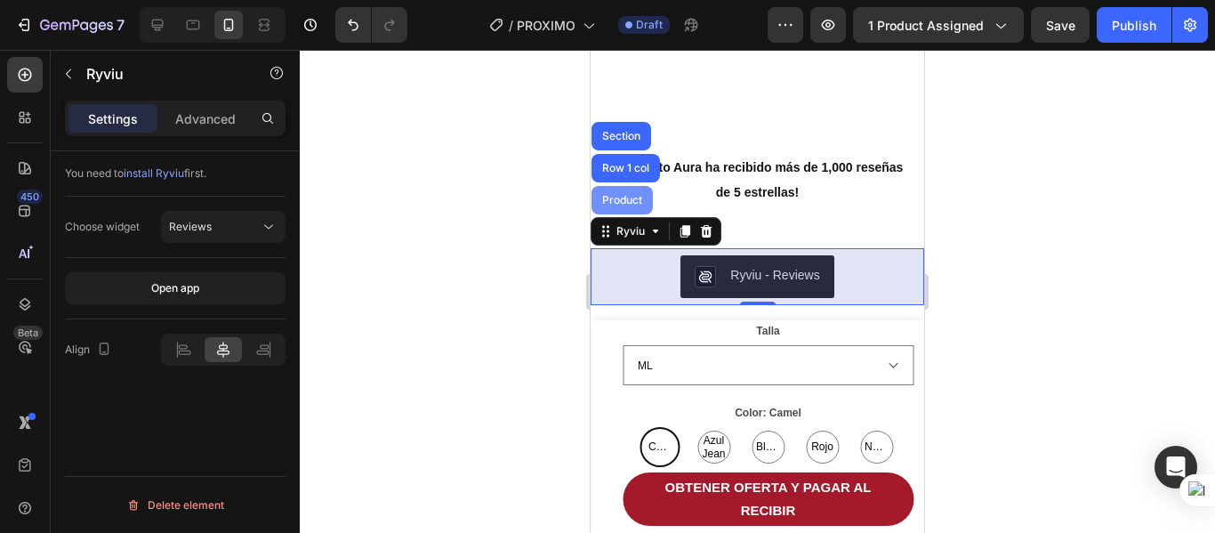
click at [643, 195] on div "Product" at bounding box center [622, 200] width 47 height 11
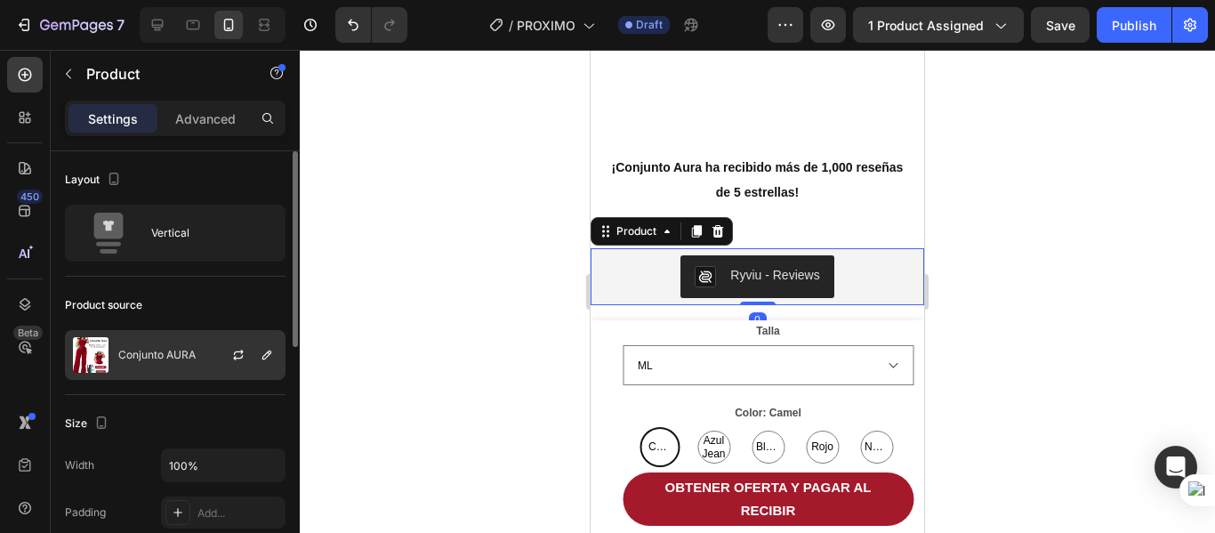
click at [226, 354] on div at bounding box center [245, 355] width 78 height 48
click at [242, 349] on icon "button" at bounding box center [238, 355] width 14 height 14
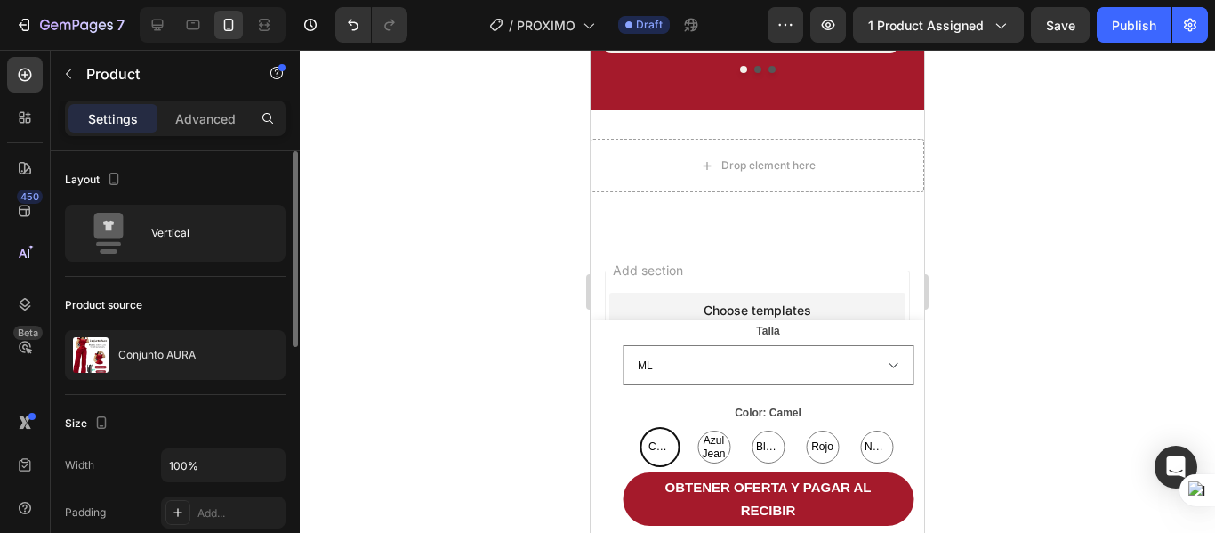
scroll to position [4420, 0]
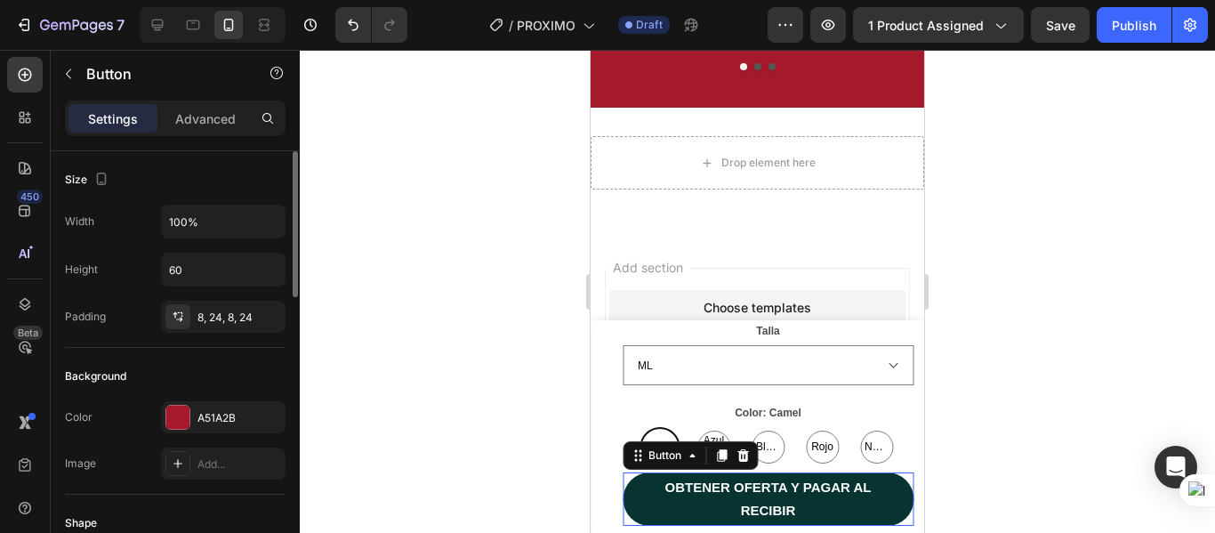
click at [638, 498] on button "OBTENER OFERTA Y PAGAR AL RECIBIR" at bounding box center [768, 498] width 291 height 53
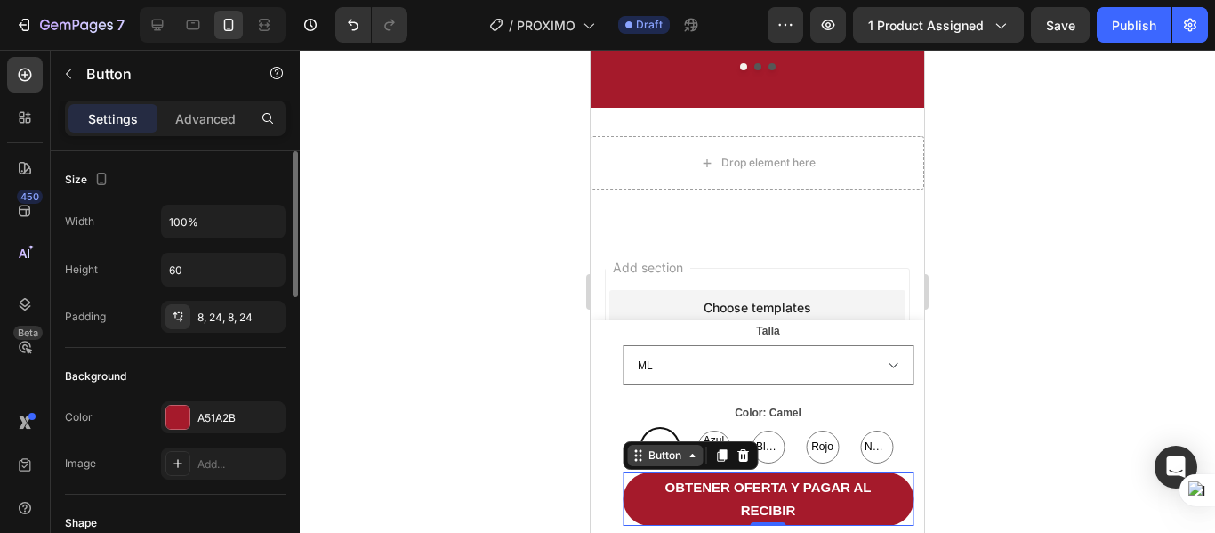
click at [662, 458] on div "Button" at bounding box center [665, 455] width 40 height 16
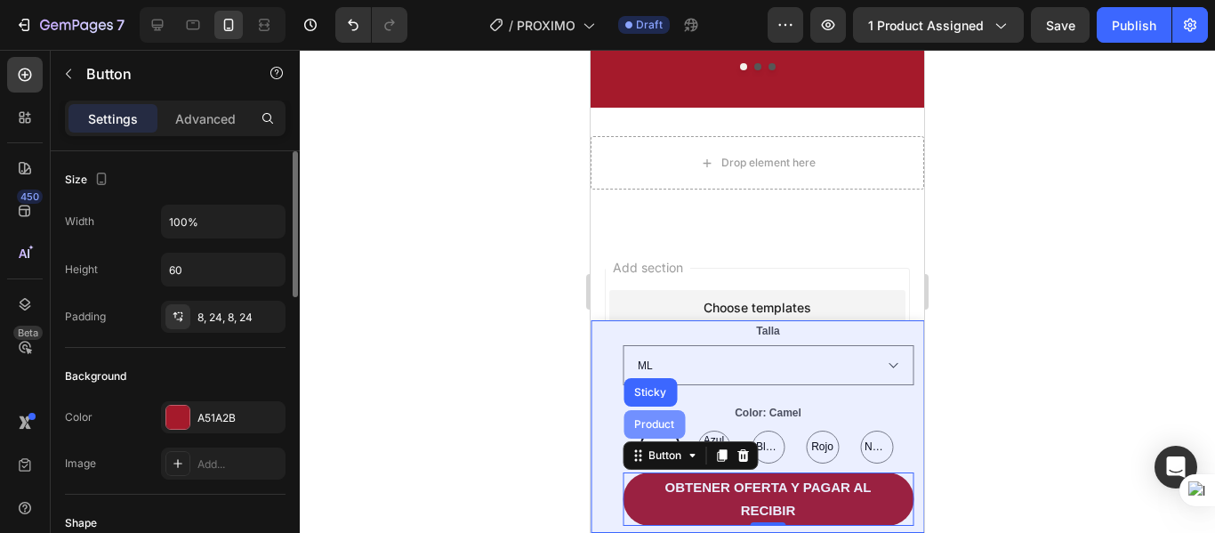
click at [661, 423] on div "Product" at bounding box center [654, 424] width 47 height 11
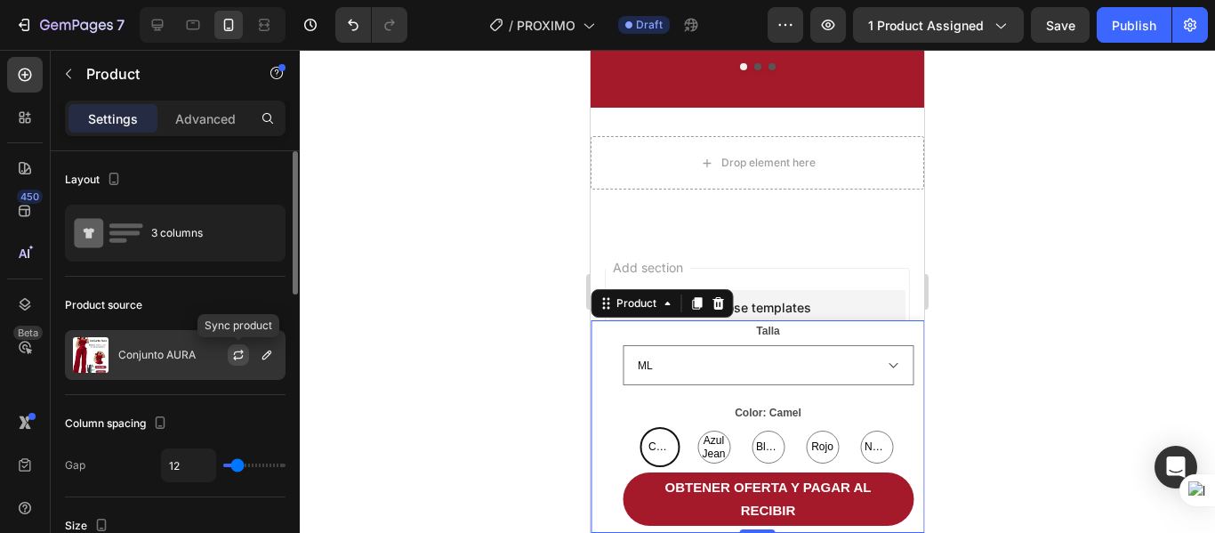
click at [240, 350] on icon "button" at bounding box center [238, 355] width 14 height 14
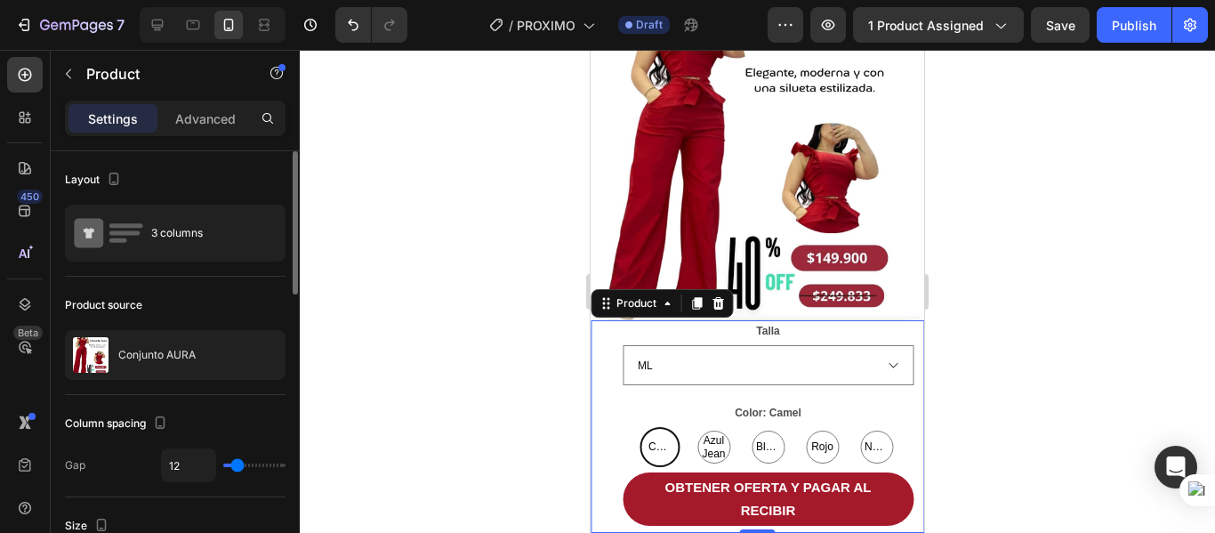
scroll to position [0, 0]
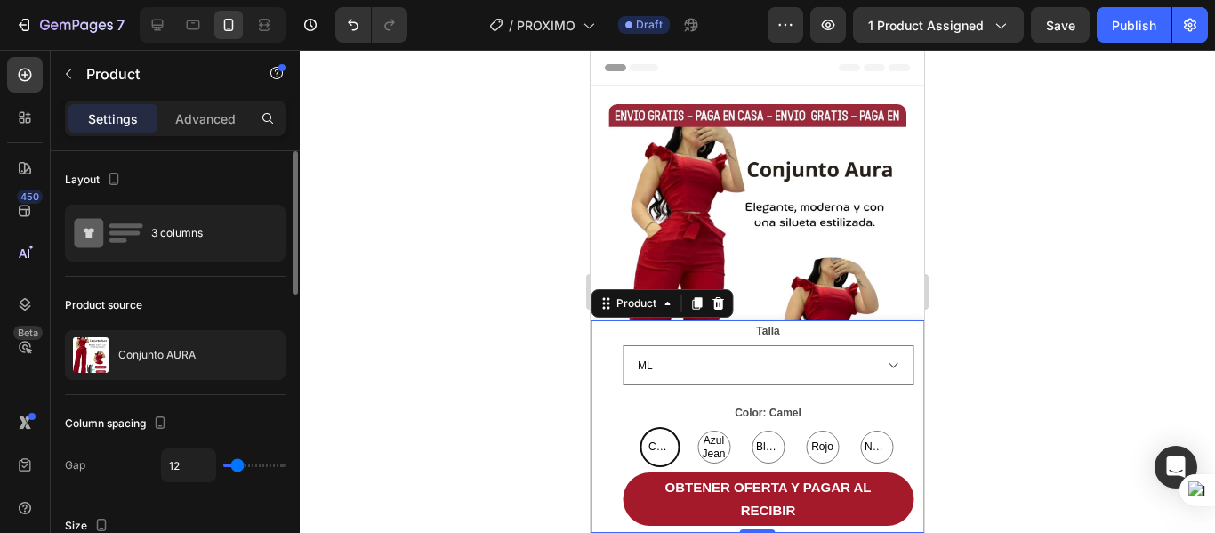
drag, startPoint x: 1140, startPoint y: 25, endPoint x: 1130, endPoint y: 50, distance: 27.1
click at [1140, 26] on div "Publish" at bounding box center [1134, 25] width 44 height 19
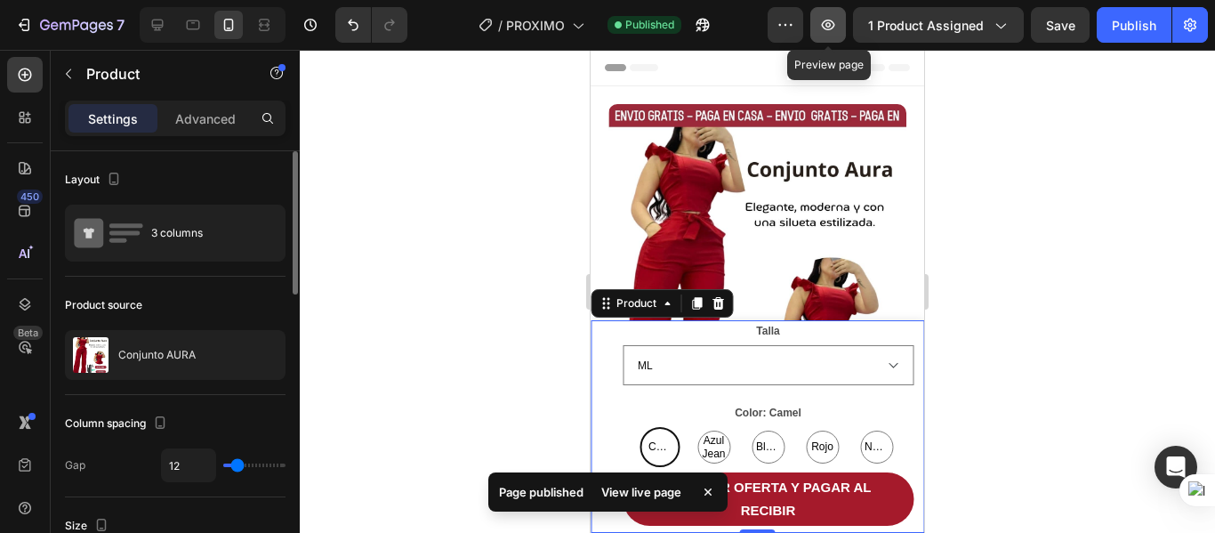
click at [831, 28] on icon "button" at bounding box center [828, 25] width 18 height 18
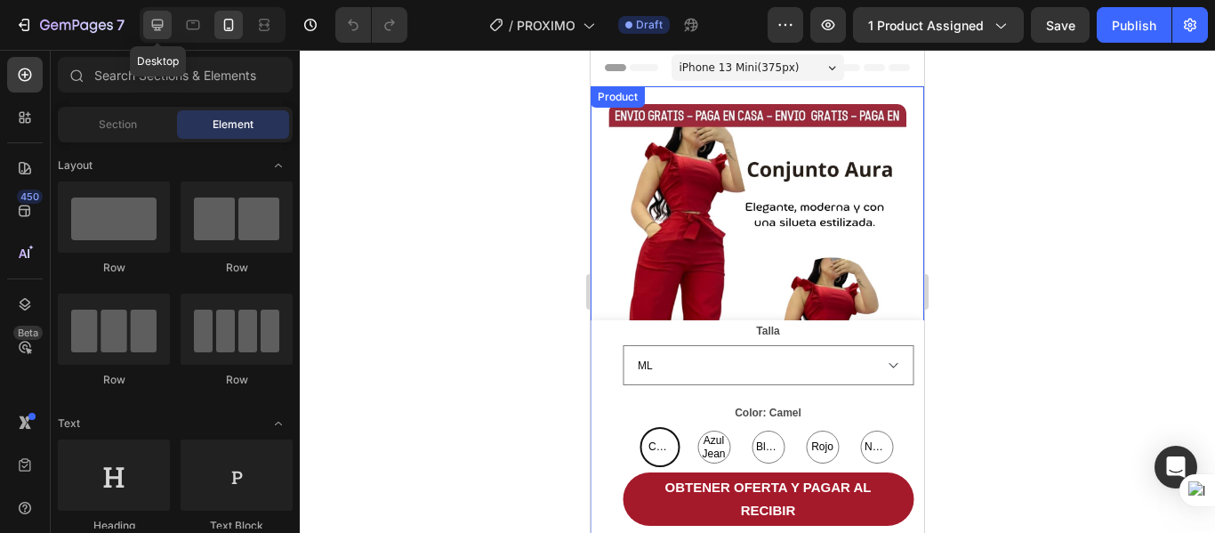
click at [164, 27] on icon at bounding box center [158, 25] width 18 height 18
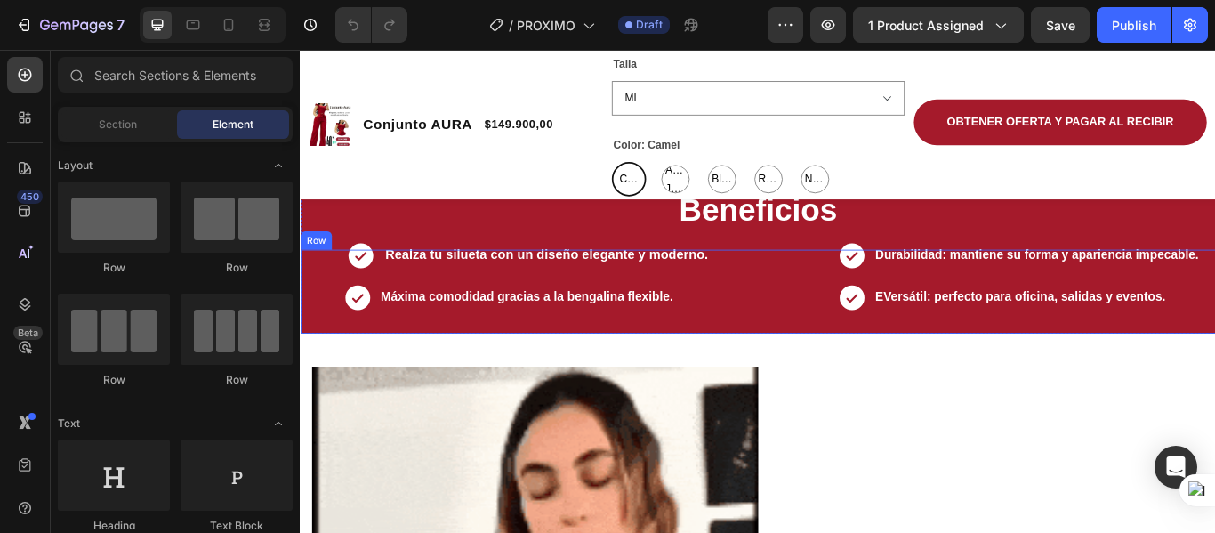
scroll to position [978, 0]
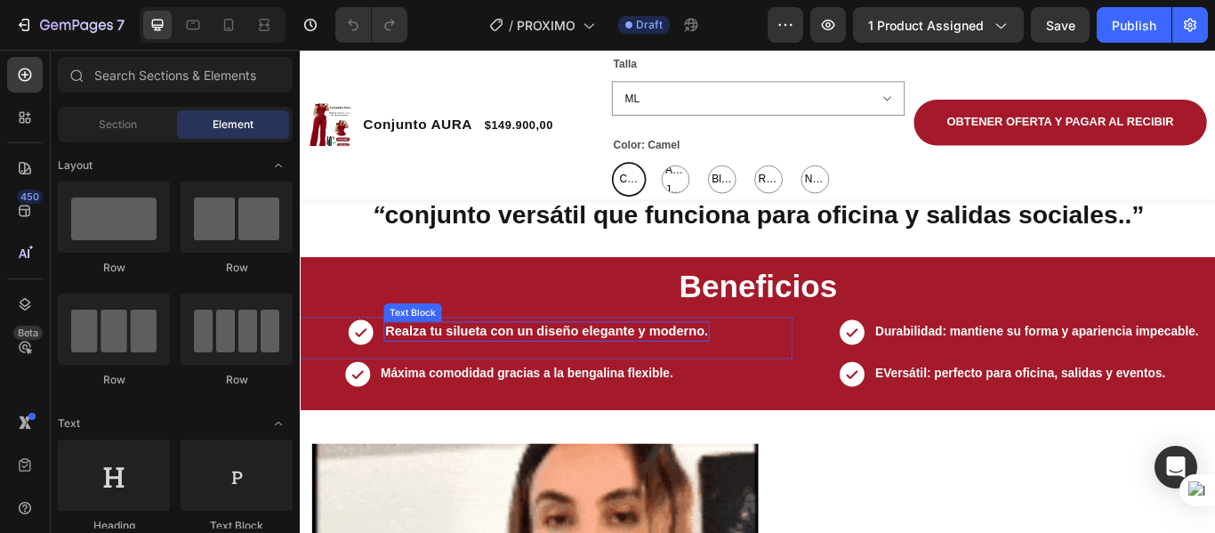
click at [411, 386] on strong "Realza tu silueta con un diseño elegante y moderno." at bounding box center [586, 377] width 376 height 17
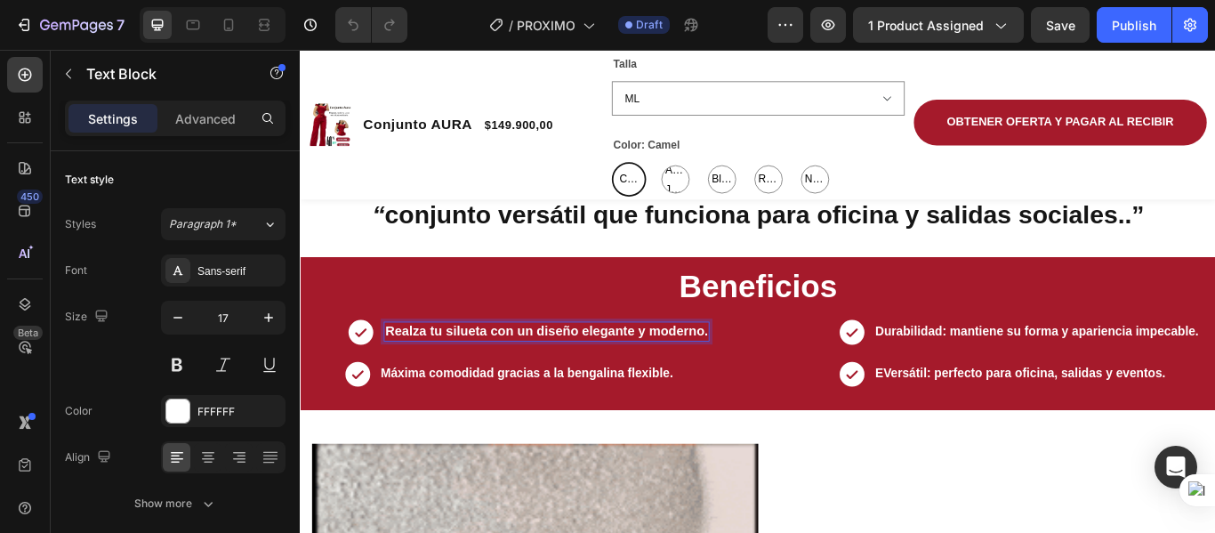
click at [765, 386] on strong "Realza tu silueta con un diseño elegante y moderno." at bounding box center [586, 377] width 376 height 17
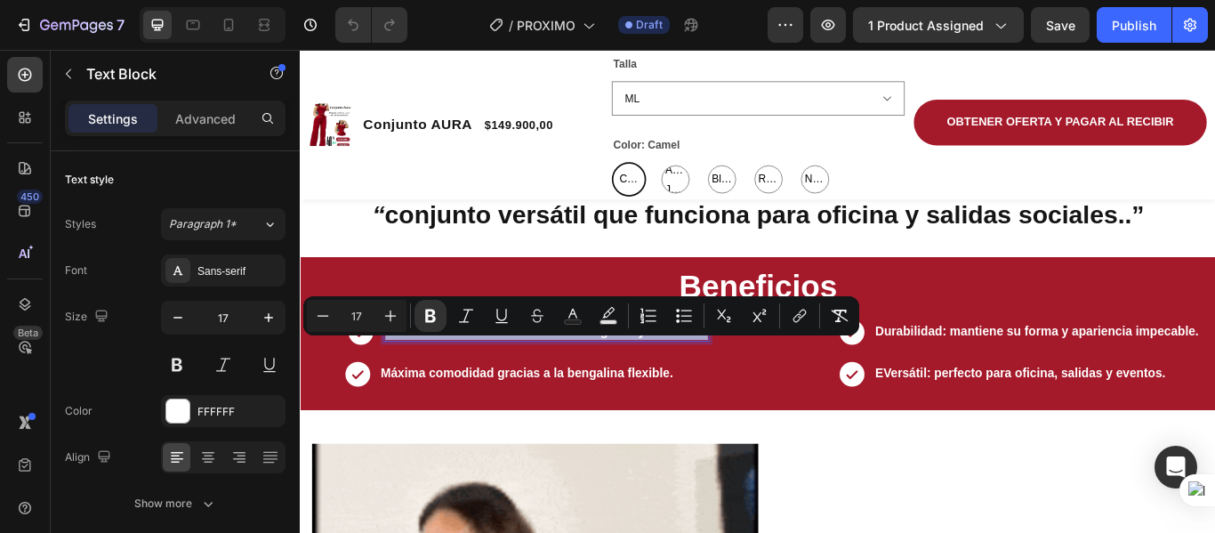
drag, startPoint x: 769, startPoint y: 398, endPoint x: 397, endPoint y: 401, distance: 372.7
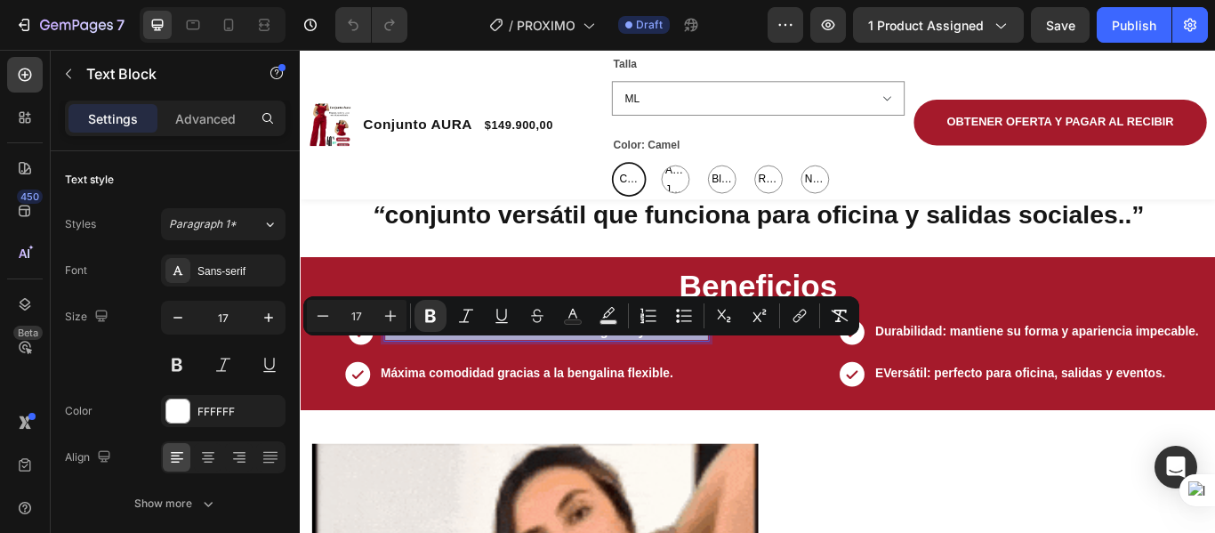
click at [398, 386] on strong "Realza tu silueta con un diseño elegante y moderno." at bounding box center [586, 377] width 376 height 17
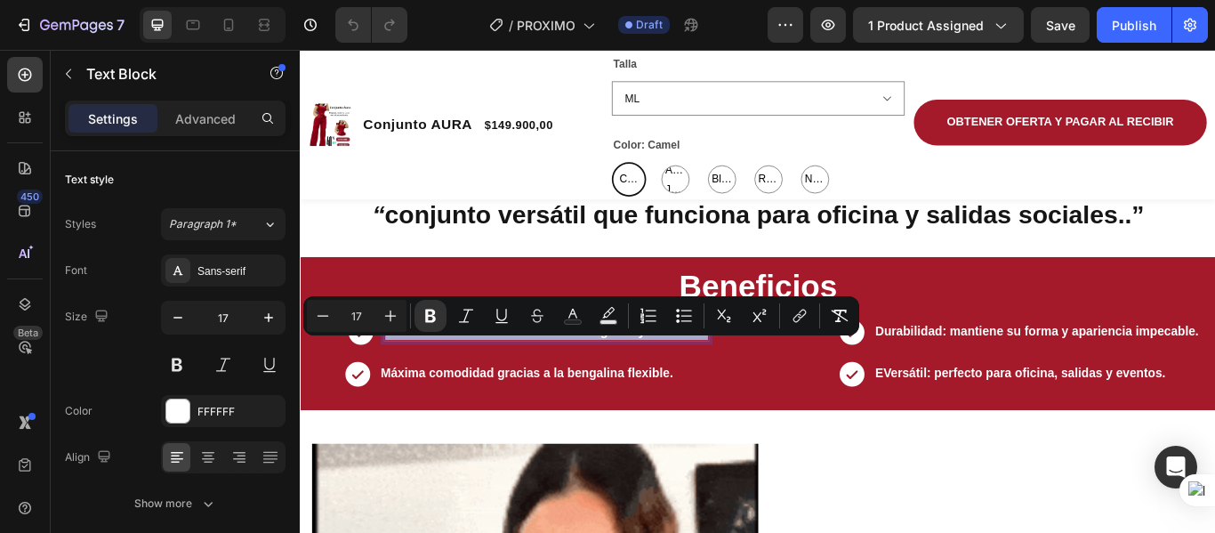
copy strong "Realza tu silueta con un diseño elegante y moderno."
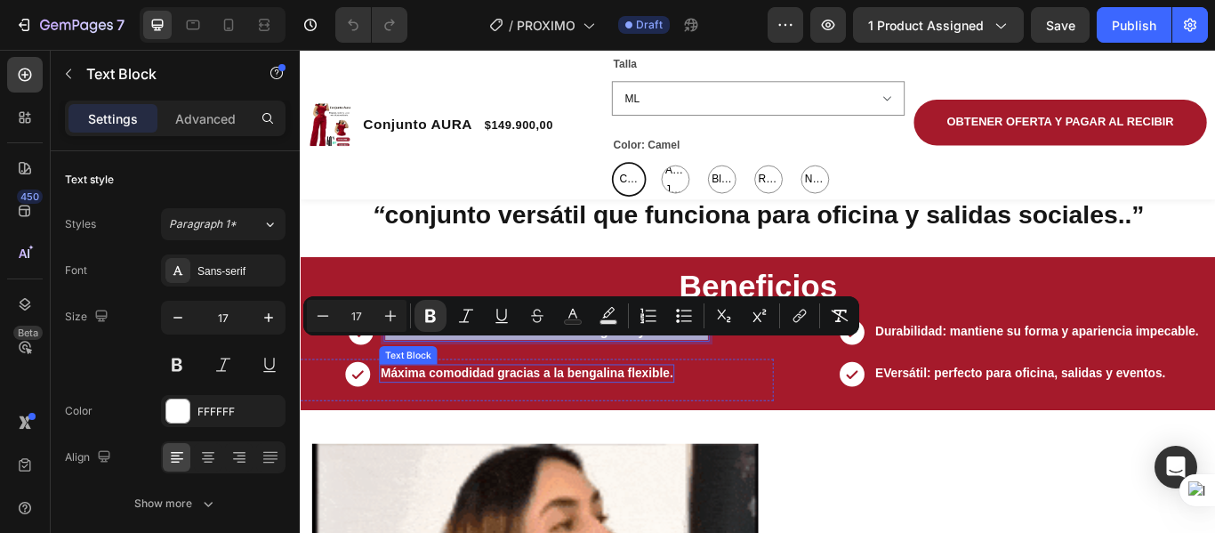
click at [467, 437] on p "Máxima comodidad gracias a la bengalina flexible." at bounding box center [563, 427] width 341 height 19
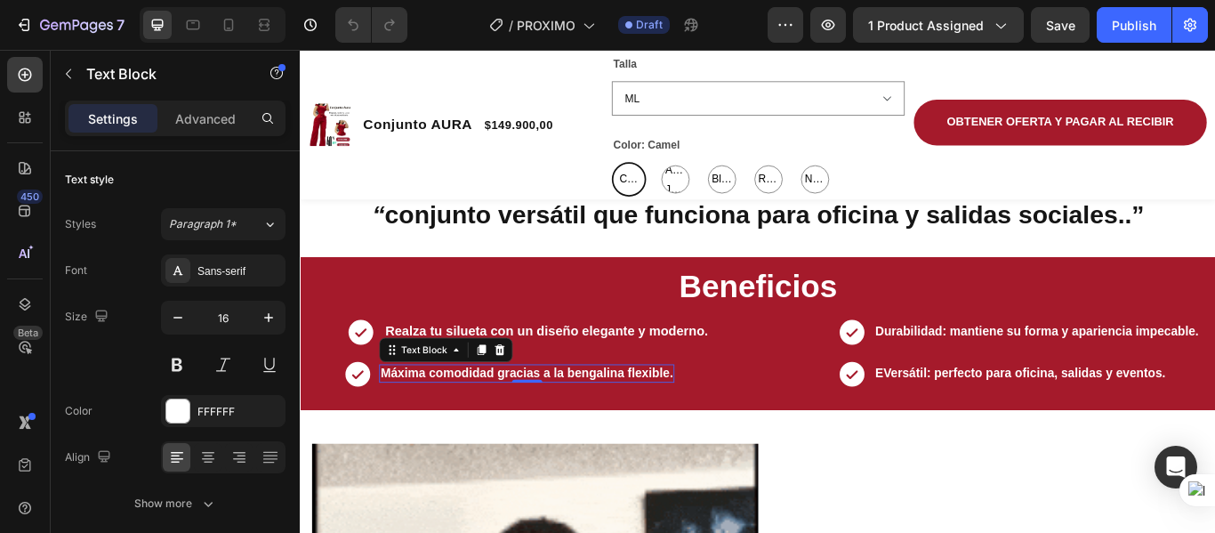
click at [727, 434] on strong "Máxima comodidad gracias a la bengalina flexible." at bounding box center [563, 426] width 341 height 15
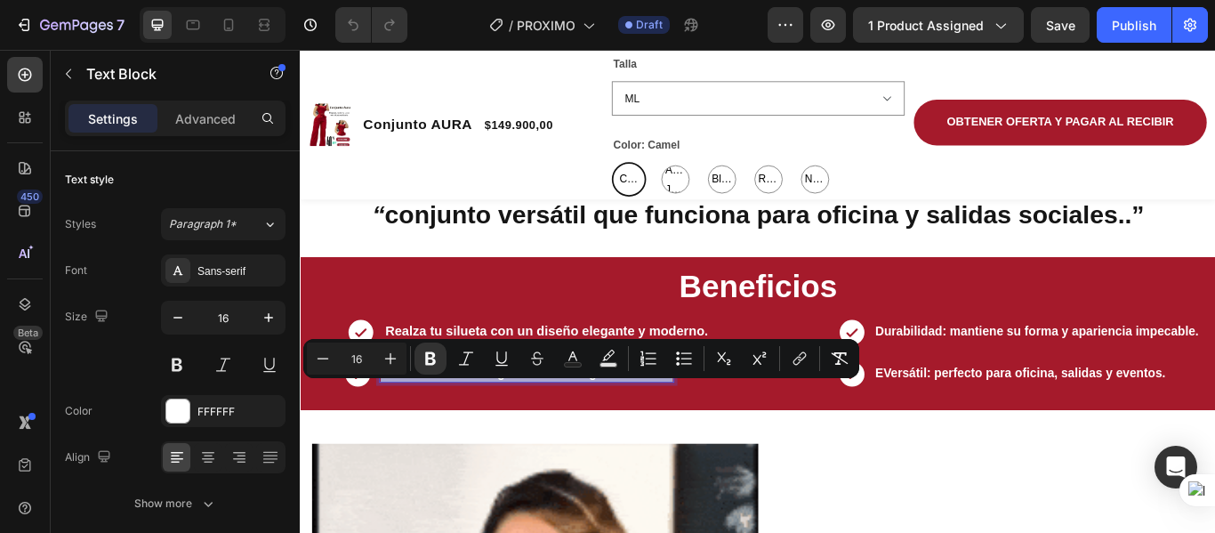
drag, startPoint x: 728, startPoint y: 444, endPoint x: 392, endPoint y: 445, distance: 336.2
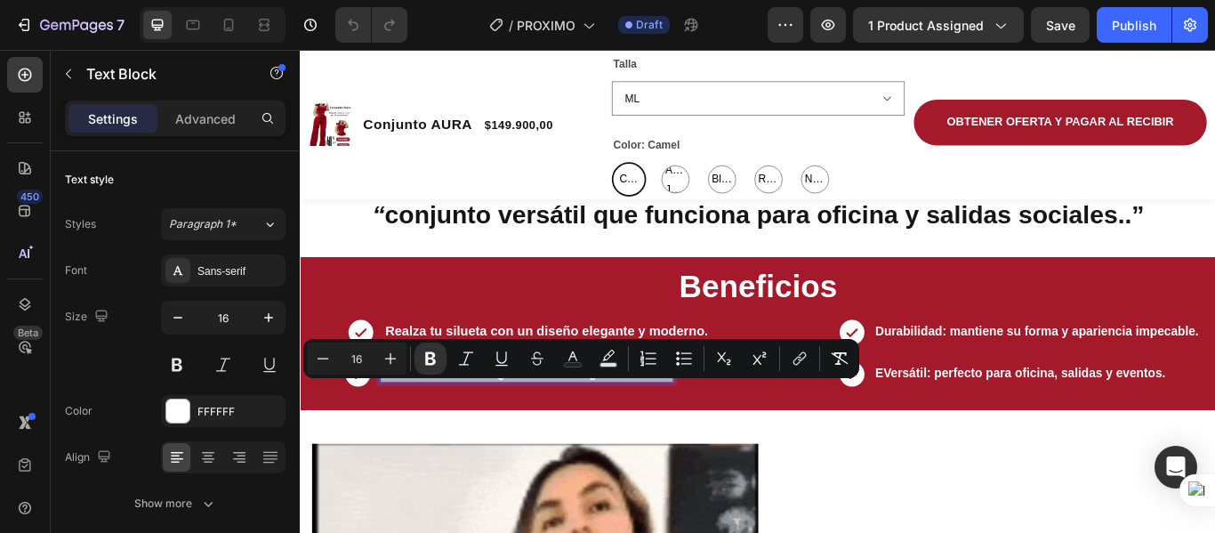
click at [393, 434] on strong "Máxima comodidad gracias a la bengalina flexible." at bounding box center [563, 426] width 341 height 15
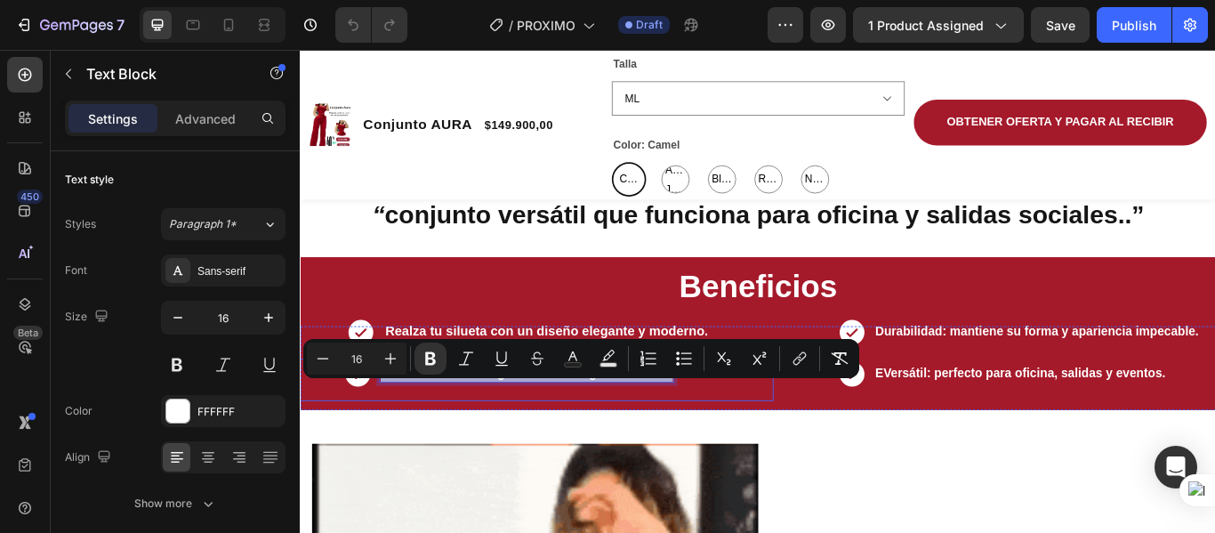
copy strong "Máxima comodidad gracias a la bengalina flexible."
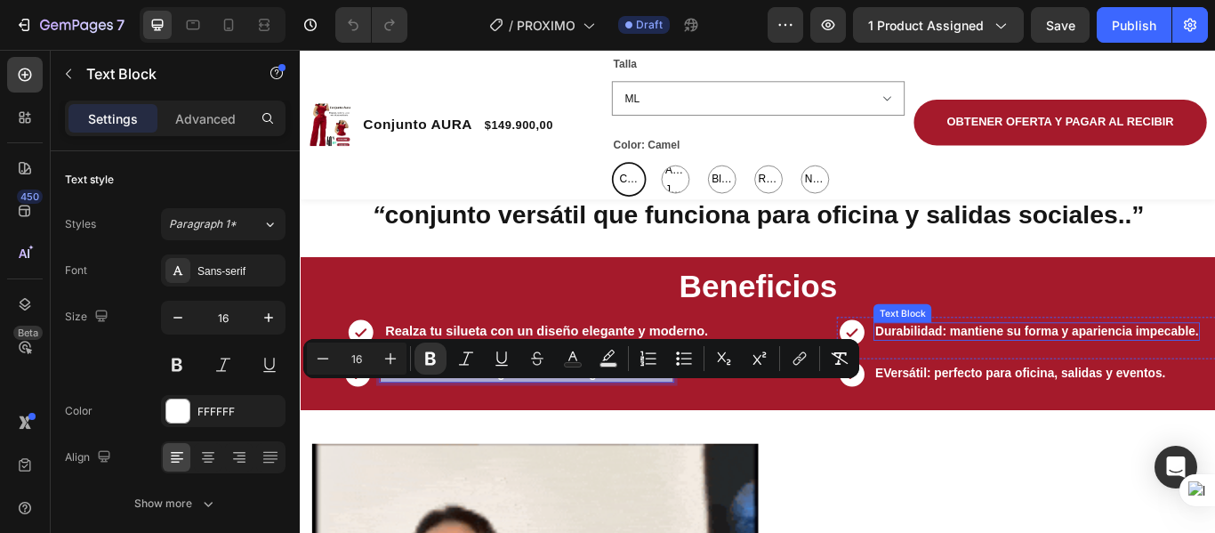
click at [1070, 385] on strong "Durabilidad: mantiene su forma y apariencia impecable." at bounding box center [1157, 377] width 377 height 15
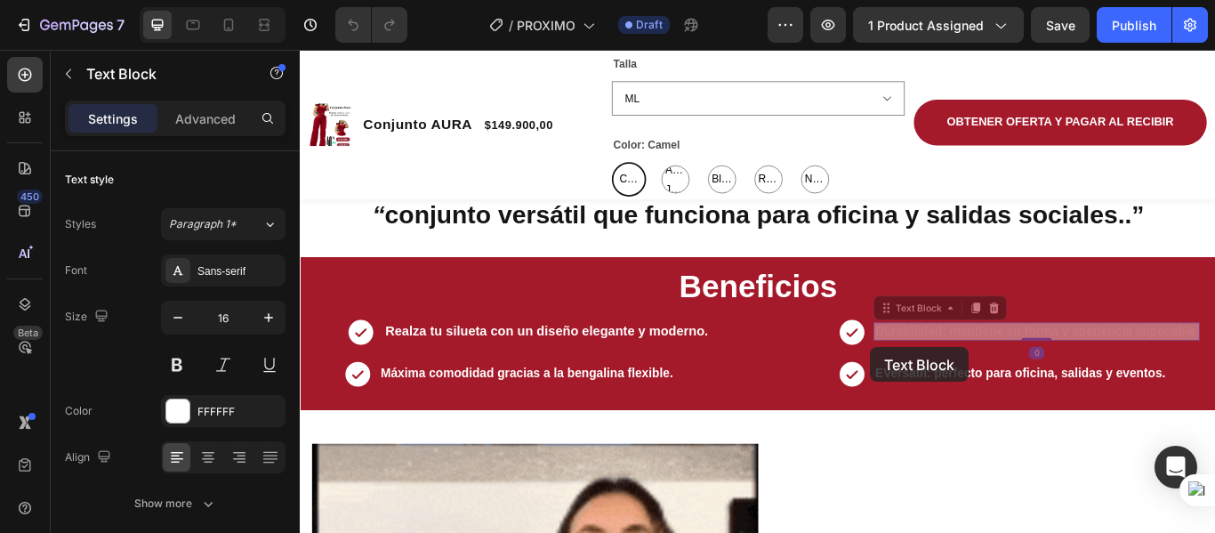
scroll to position [975, 0]
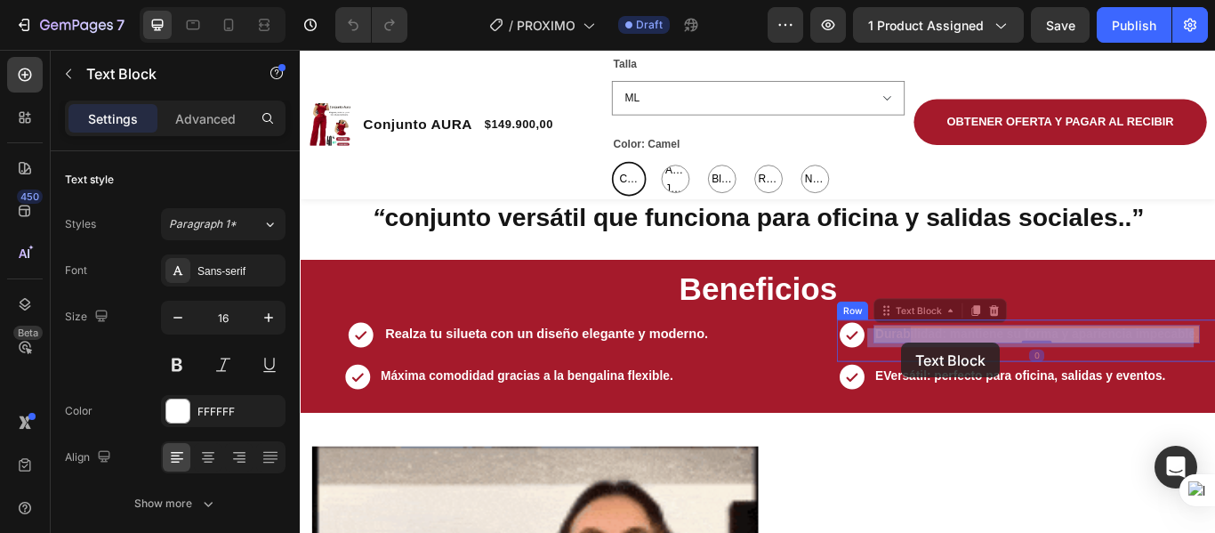
drag, startPoint x: 963, startPoint y: 398, endPoint x: 1001, endPoint y: 391, distance: 37.9
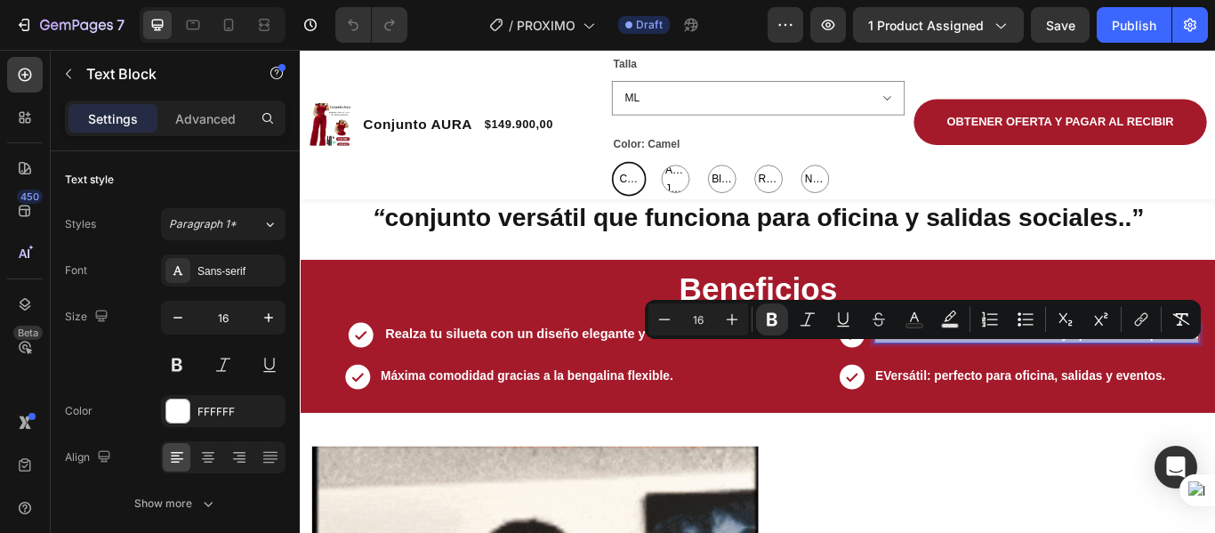
drag, startPoint x: 1339, startPoint y: 398, endPoint x: 960, endPoint y: 408, distance: 379.9
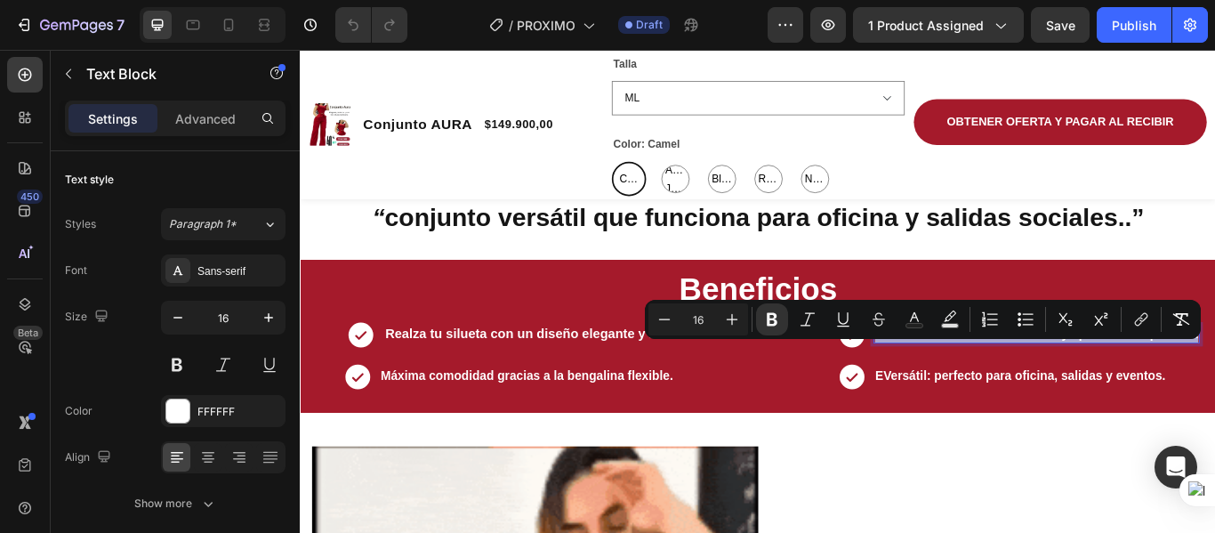
click at [968, 393] on div "Durabilidad: mantiene su forma y apariencia impecable." at bounding box center [1158, 383] width 381 height 20
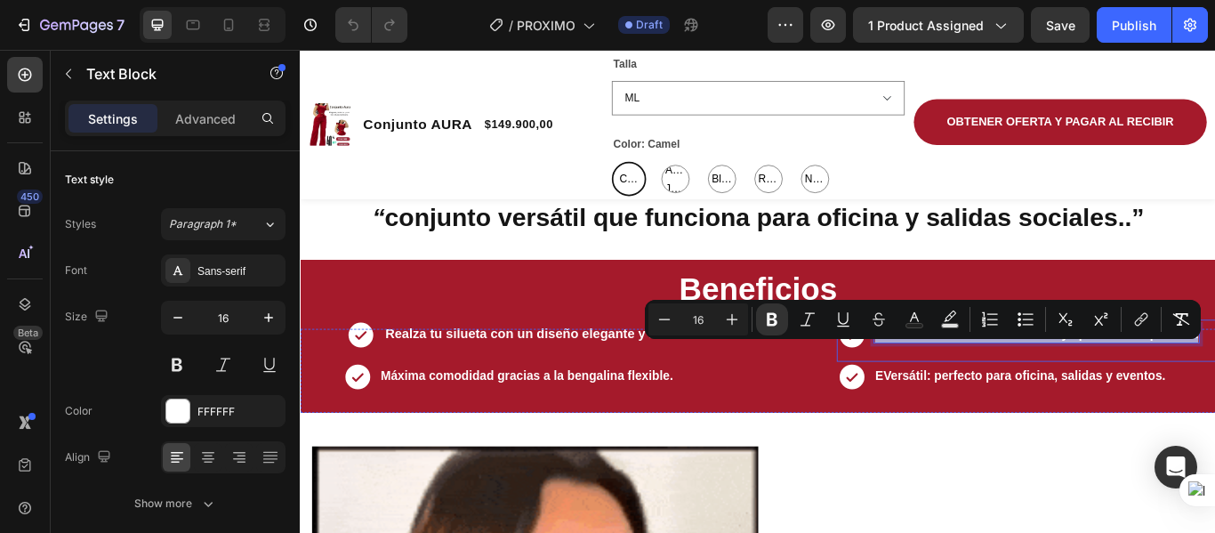
copy strong "Durabilidad: mantiene su forma y apariencia impecable."
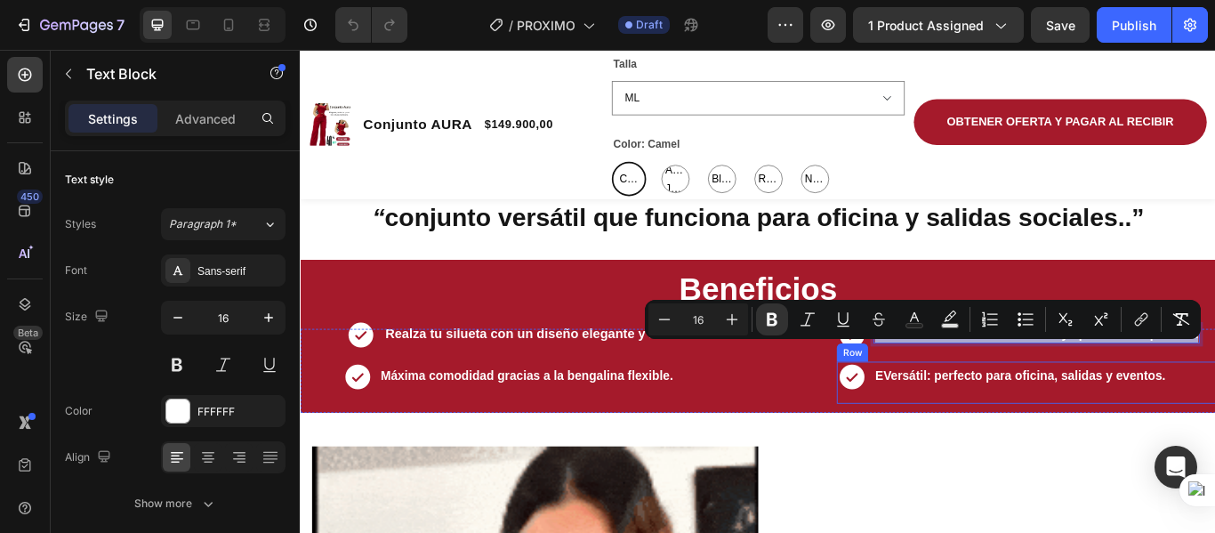
click at [981, 438] on div "EVersátil: perfecto para oficina, salidas y eventos. Text Block" at bounding box center [1139, 431] width 342 height 22
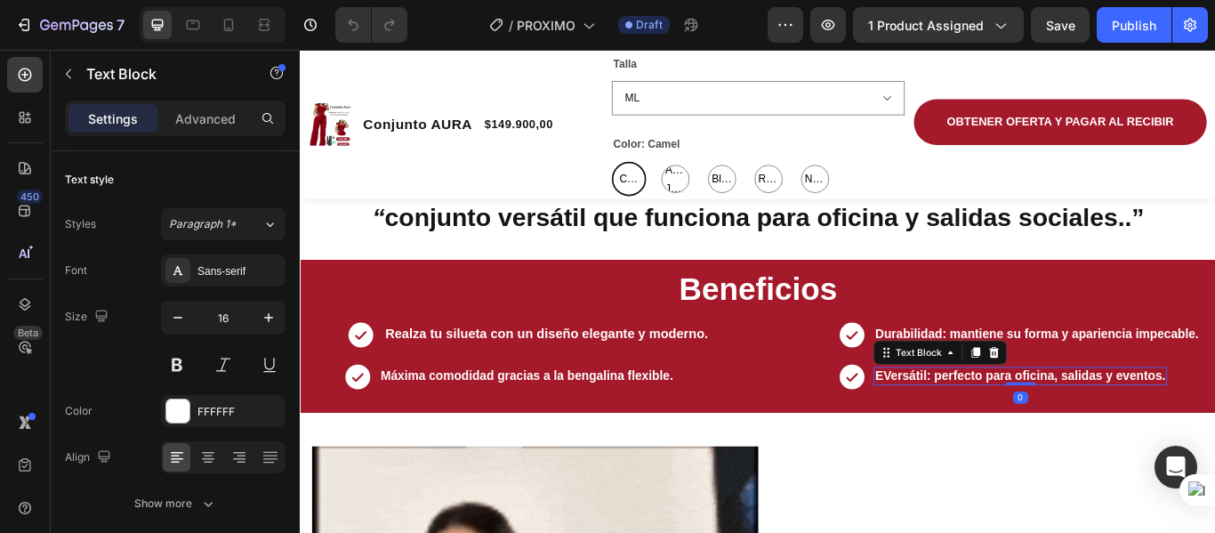
click at [1214, 438] on strong "EVersátil: perfecto para oficina, salidas y eventos." at bounding box center [1138, 429] width 339 height 15
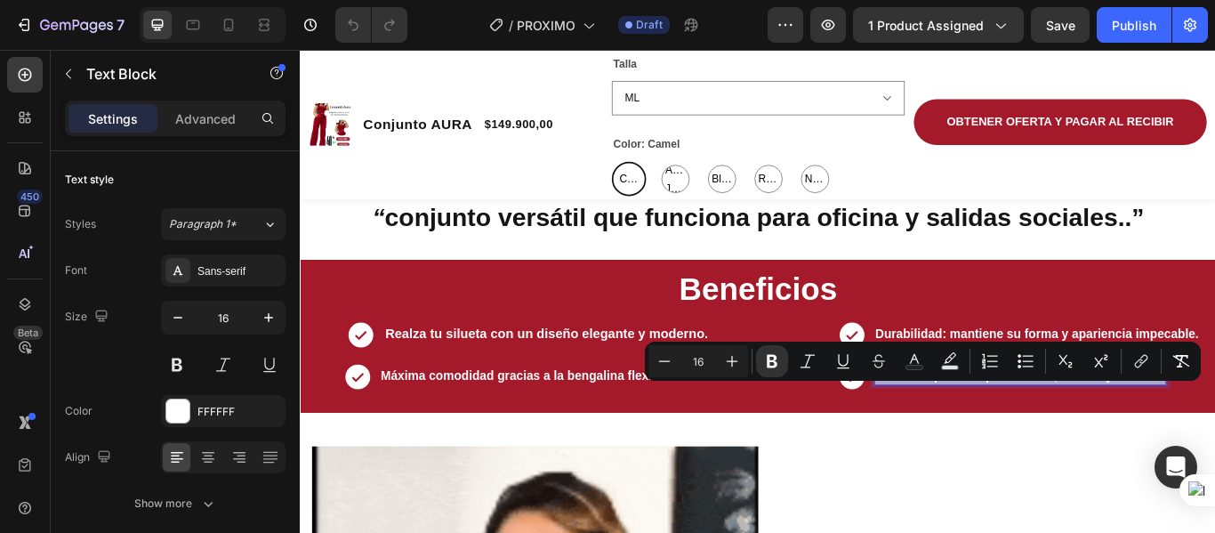
drag, startPoint x: 1299, startPoint y: 446, endPoint x: 962, endPoint y: 448, distance: 336.2
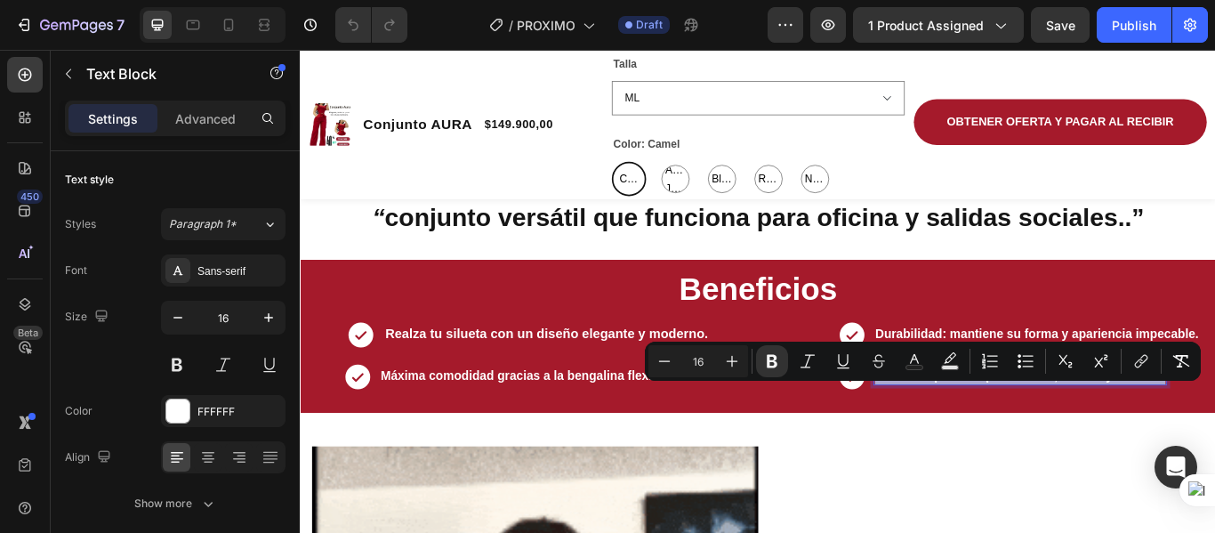
click at [969, 438] on strong "EVersátil: perfecto para oficina, salidas y eventos." at bounding box center [1138, 429] width 339 height 15
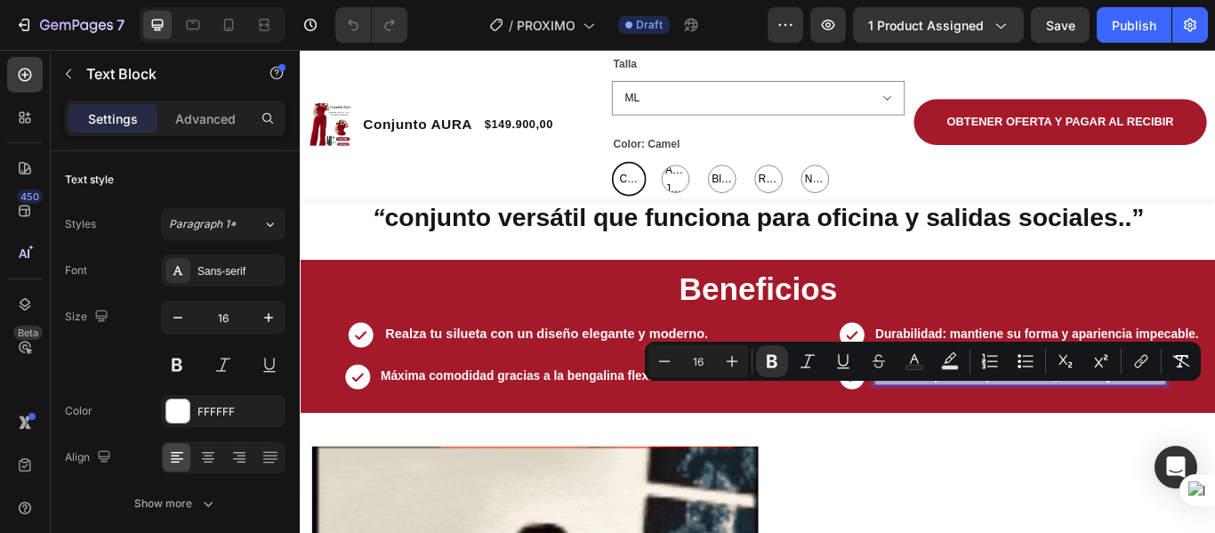
click at [975, 438] on strong "EVersátil: perfecto para oficina, salidas y eventos." at bounding box center [1138, 429] width 339 height 15
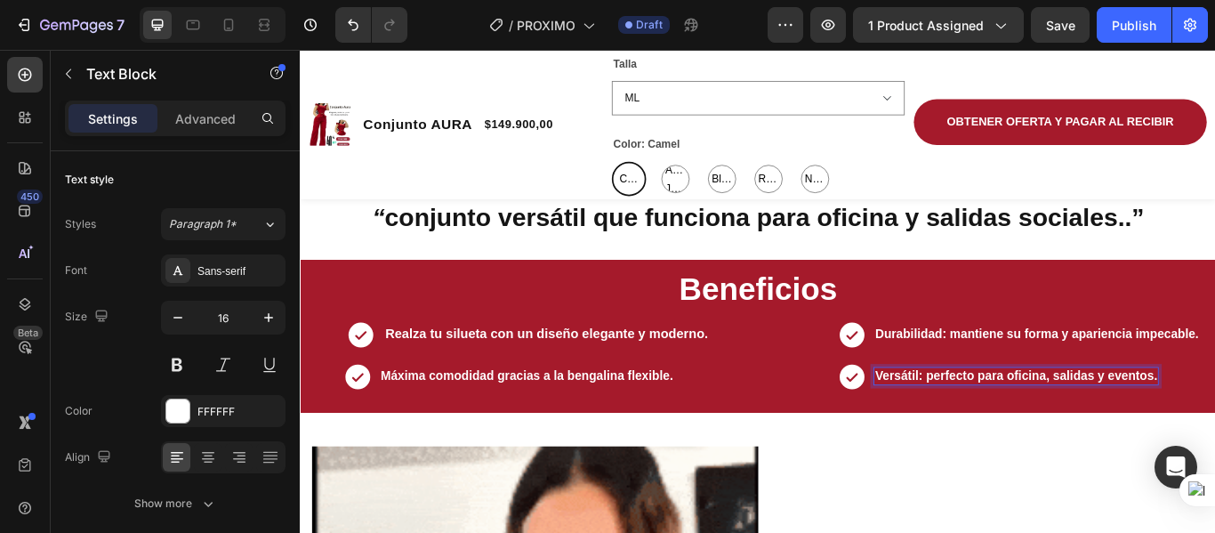
click at [1214, 438] on strong "Versátil: perfecto para oficina, salidas y eventos." at bounding box center [1133, 429] width 329 height 15
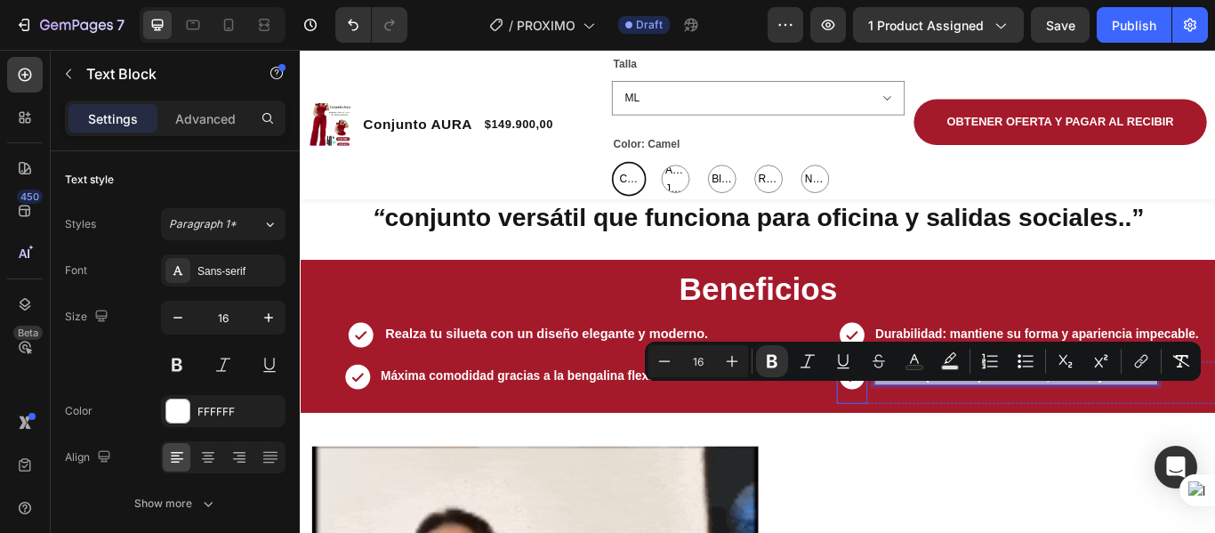
drag, startPoint x: 1291, startPoint y: 448, endPoint x: 938, endPoint y: 463, distance: 352.5
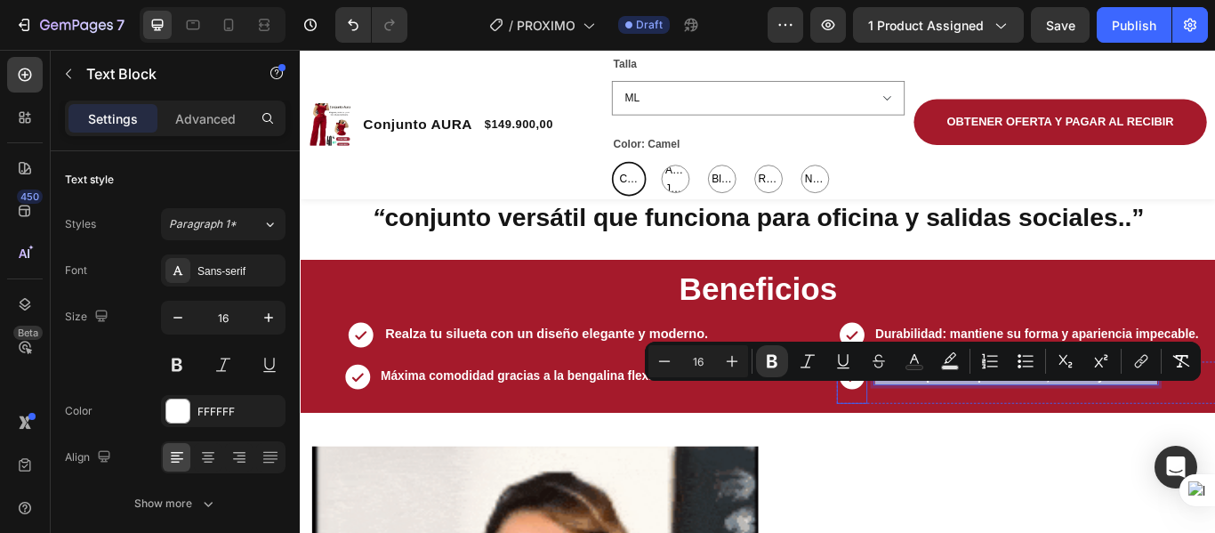
click at [938, 463] on div "Icon Versátil: perfecto para oficina, salidas y eventos. Text Block 0 Row" at bounding box center [1146, 438] width 442 height 49
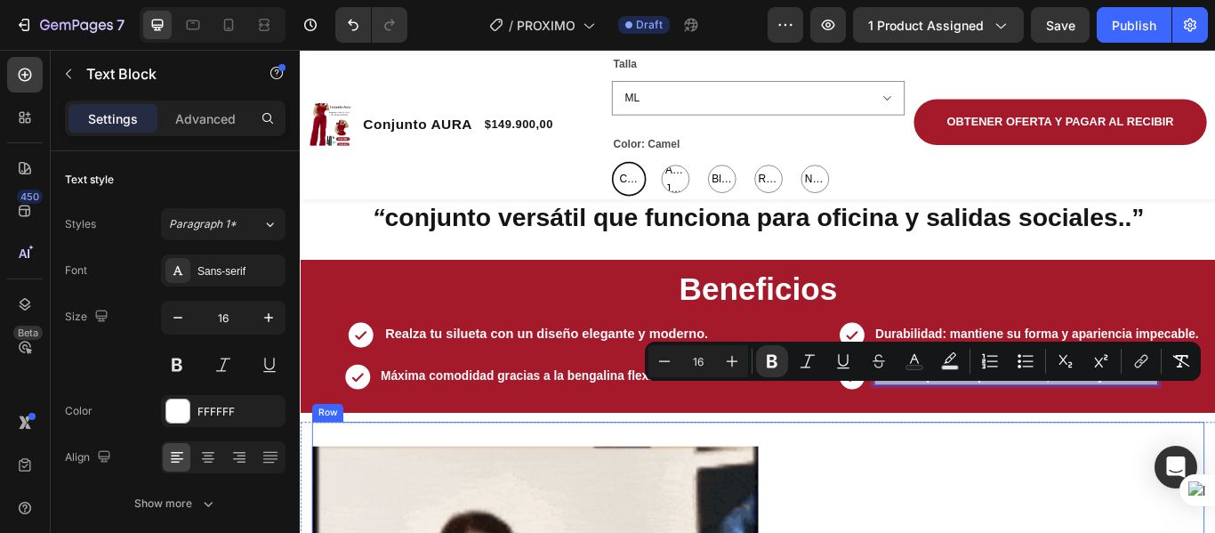
copy strong "Versátil: perfecto para oficina, salidas y eventos."
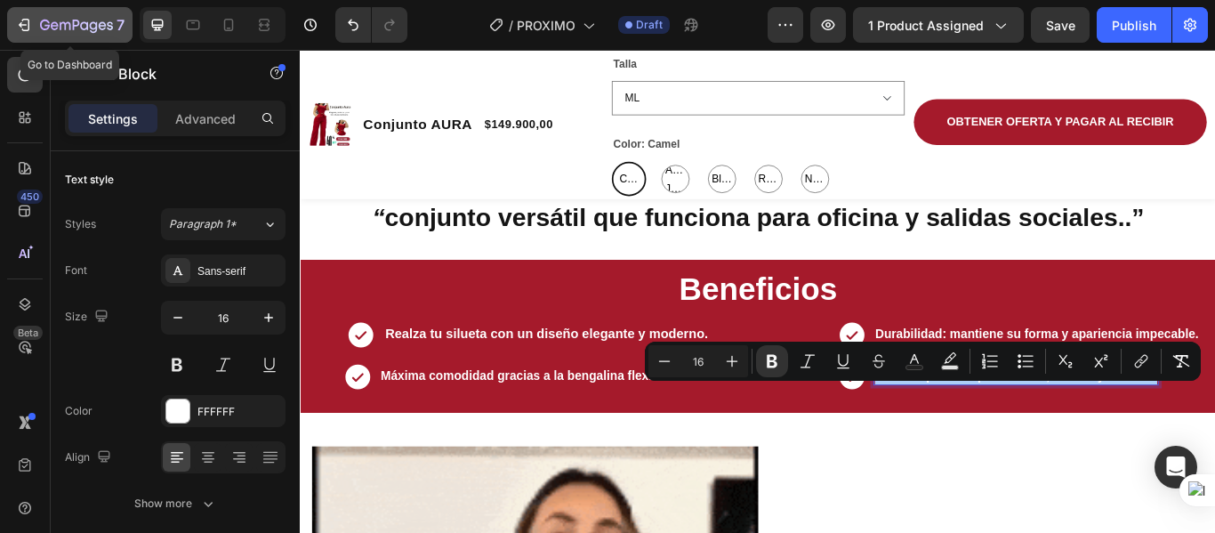
click at [38, 31] on div "7" at bounding box center [69, 24] width 109 height 21
